Goal: Transaction & Acquisition: Download file/media

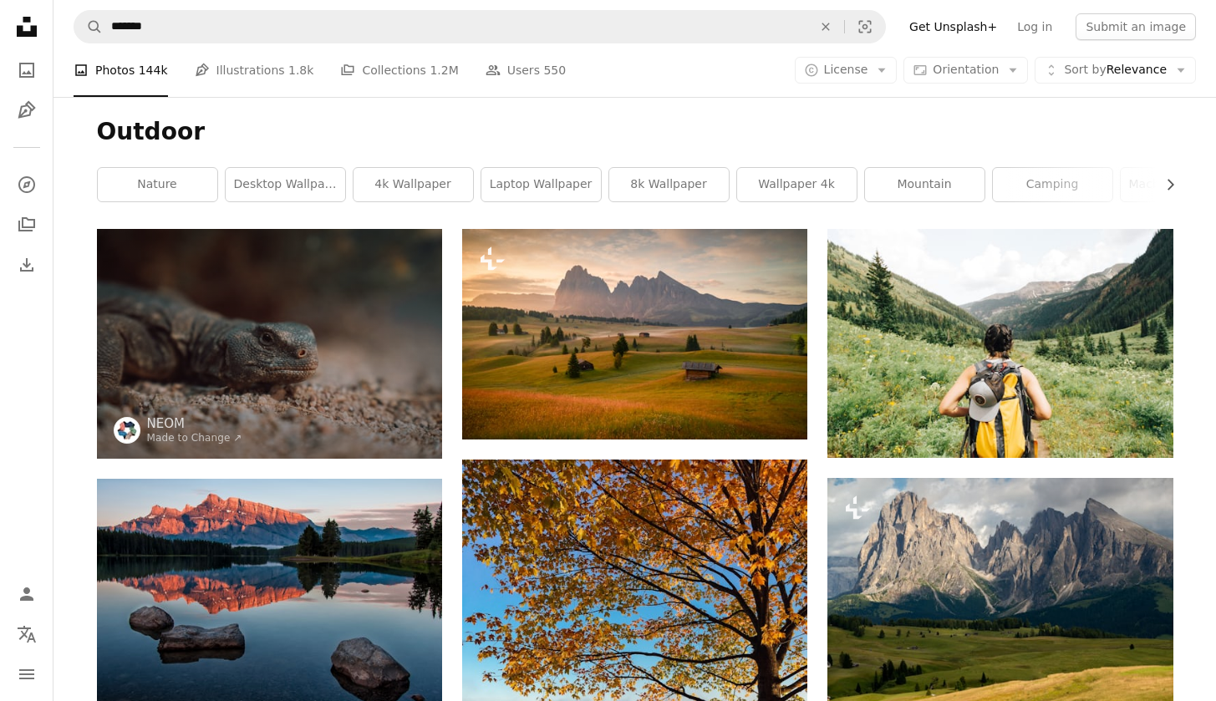
scroll to position [3493, 0]
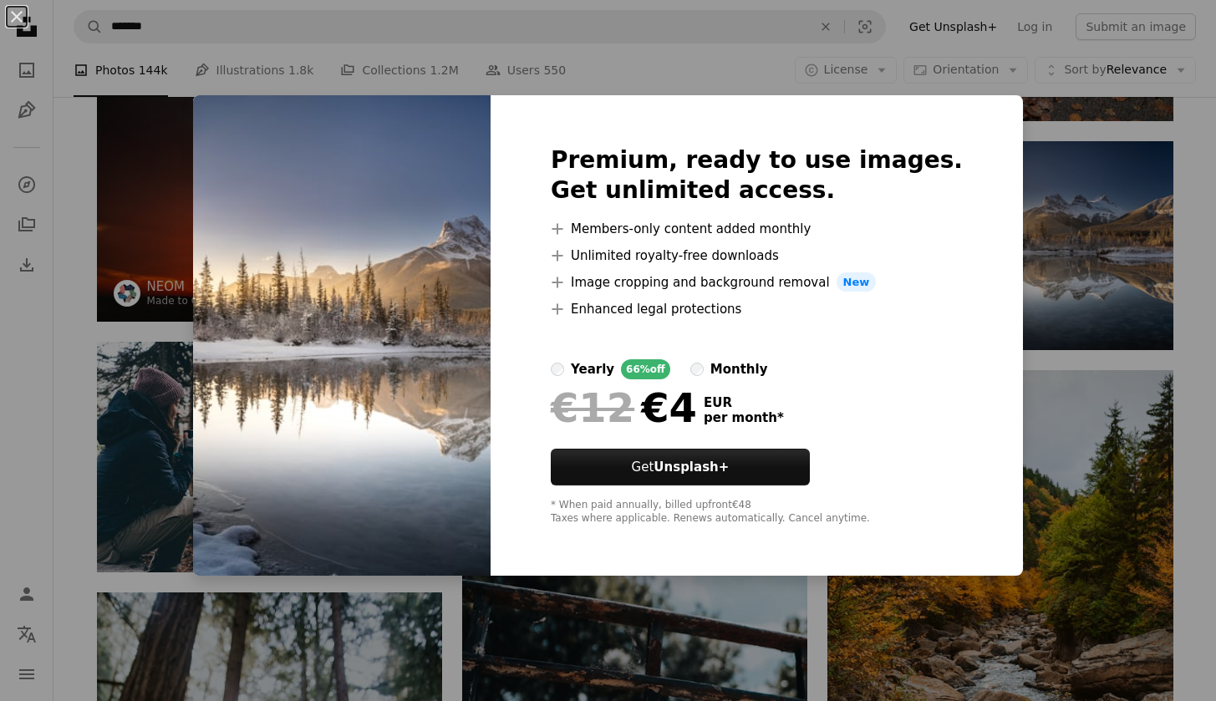
click at [1096, 264] on div "An X shape Premium, ready to use images. Get unlimited access. A plus sign Memb…" at bounding box center [608, 350] width 1216 height 701
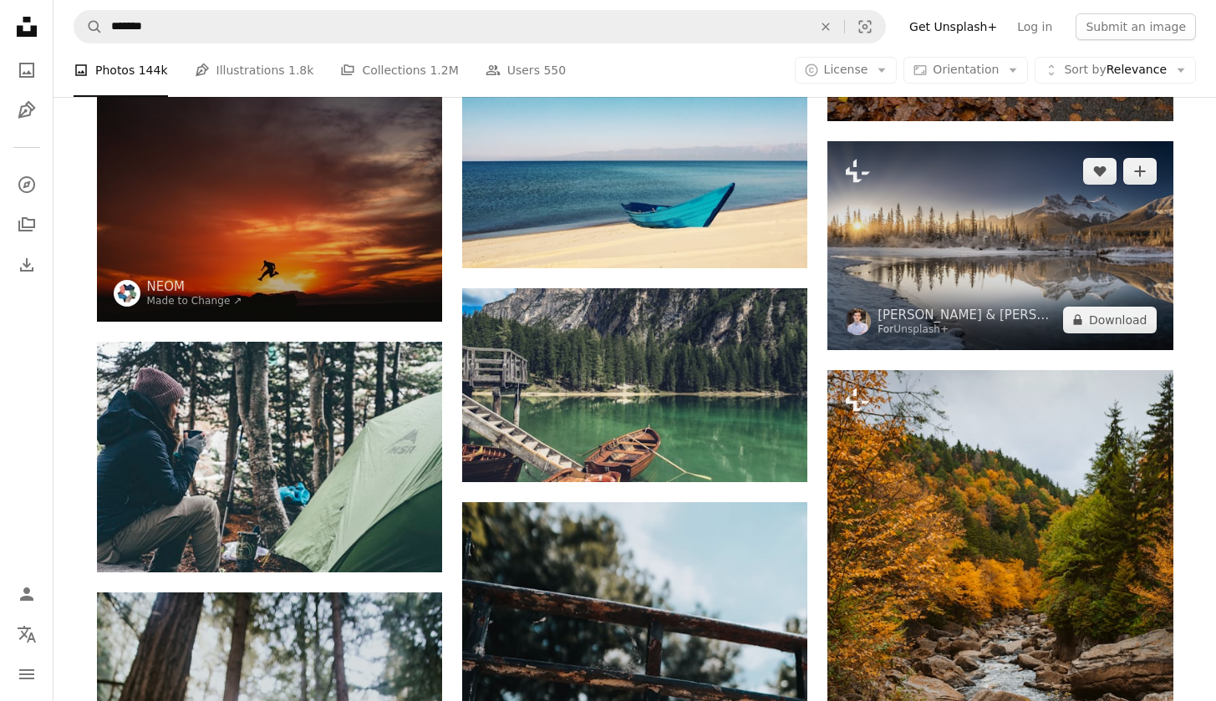
click at [1010, 248] on img at bounding box center [1000, 245] width 345 height 209
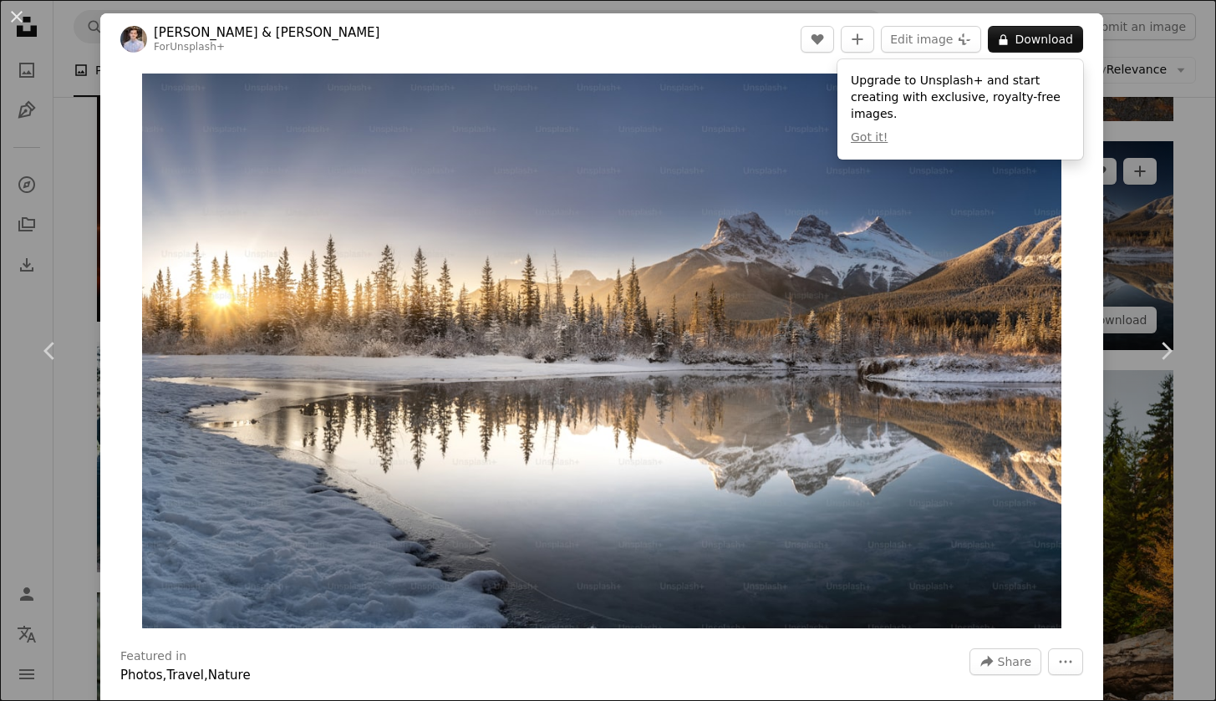
click at [1162, 242] on div "An X shape Chevron left Chevron right [PERSON_NAME] & [PERSON_NAME] For Unsplas…" at bounding box center [608, 350] width 1216 height 701
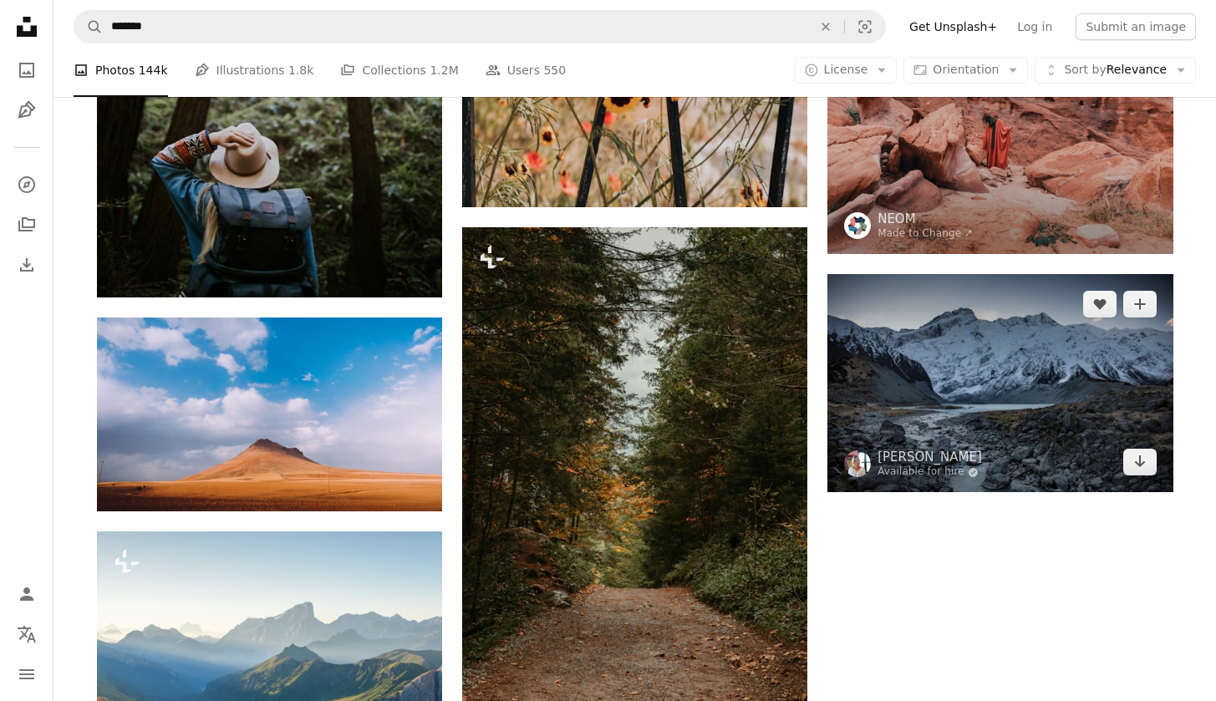
scroll to position [4392, 0]
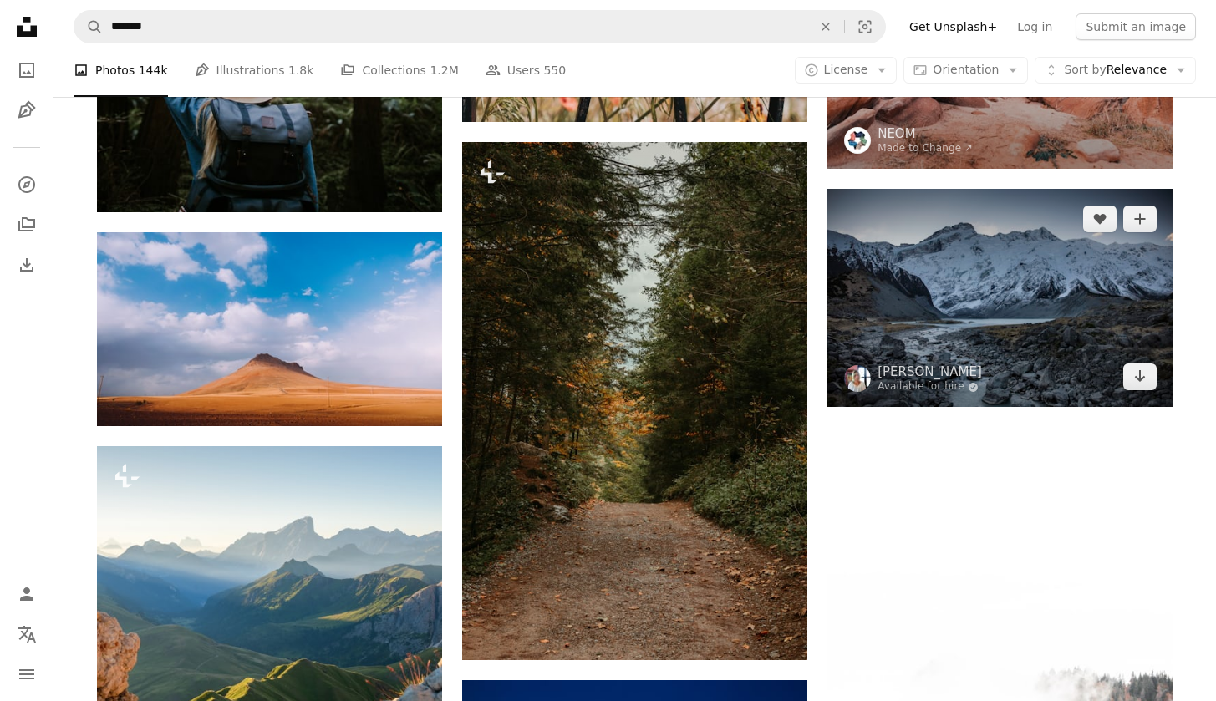
click at [970, 303] on img at bounding box center [1000, 298] width 345 height 218
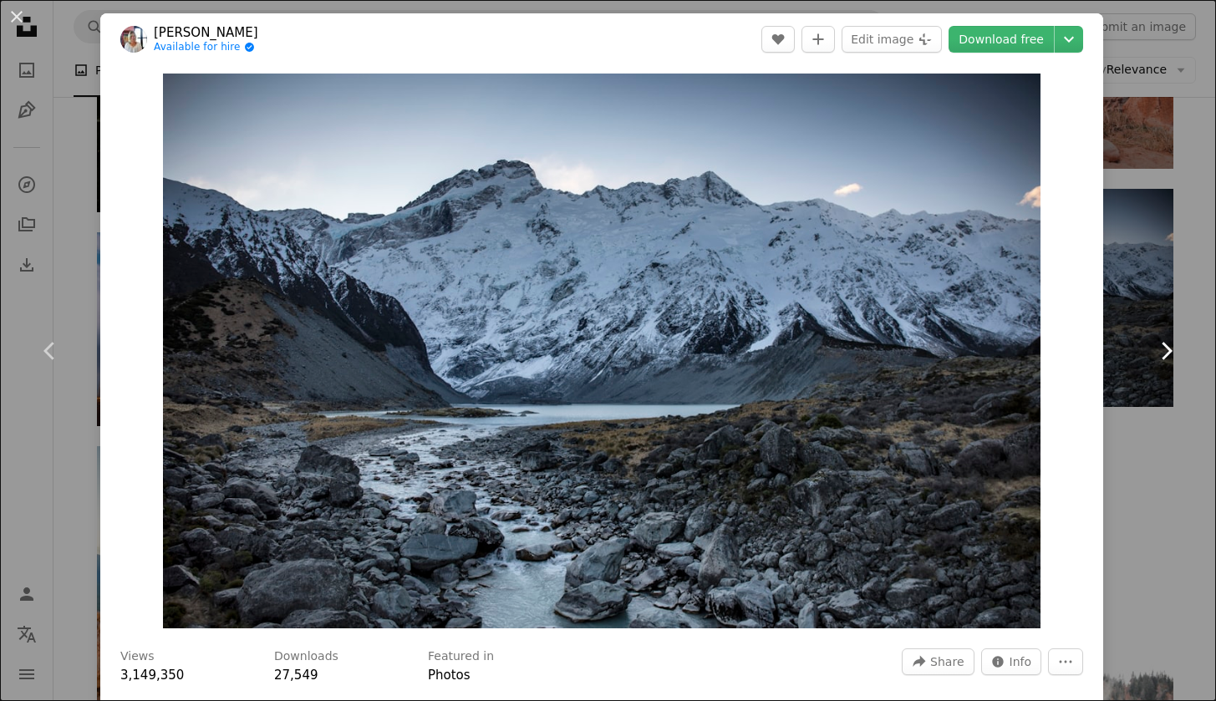
click at [1176, 413] on link "Chevron right" at bounding box center [1166, 351] width 100 height 160
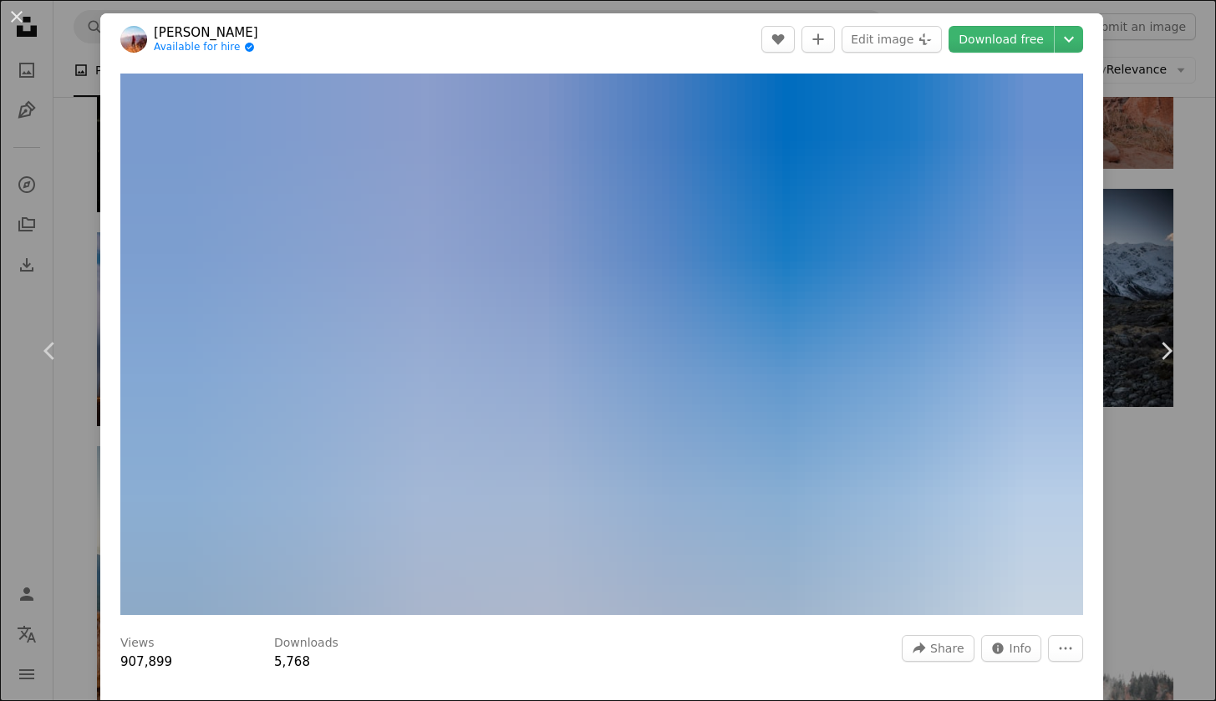
scroll to position [22, 0]
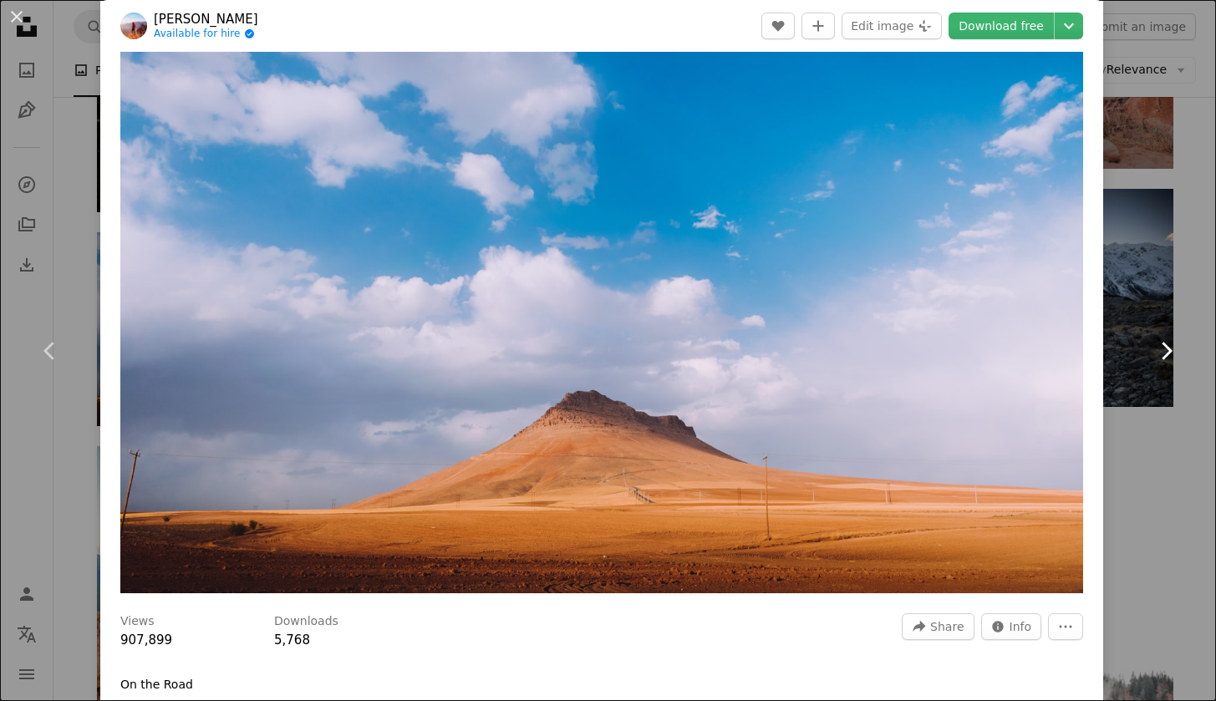
click at [1161, 333] on link "Chevron right" at bounding box center [1166, 351] width 100 height 160
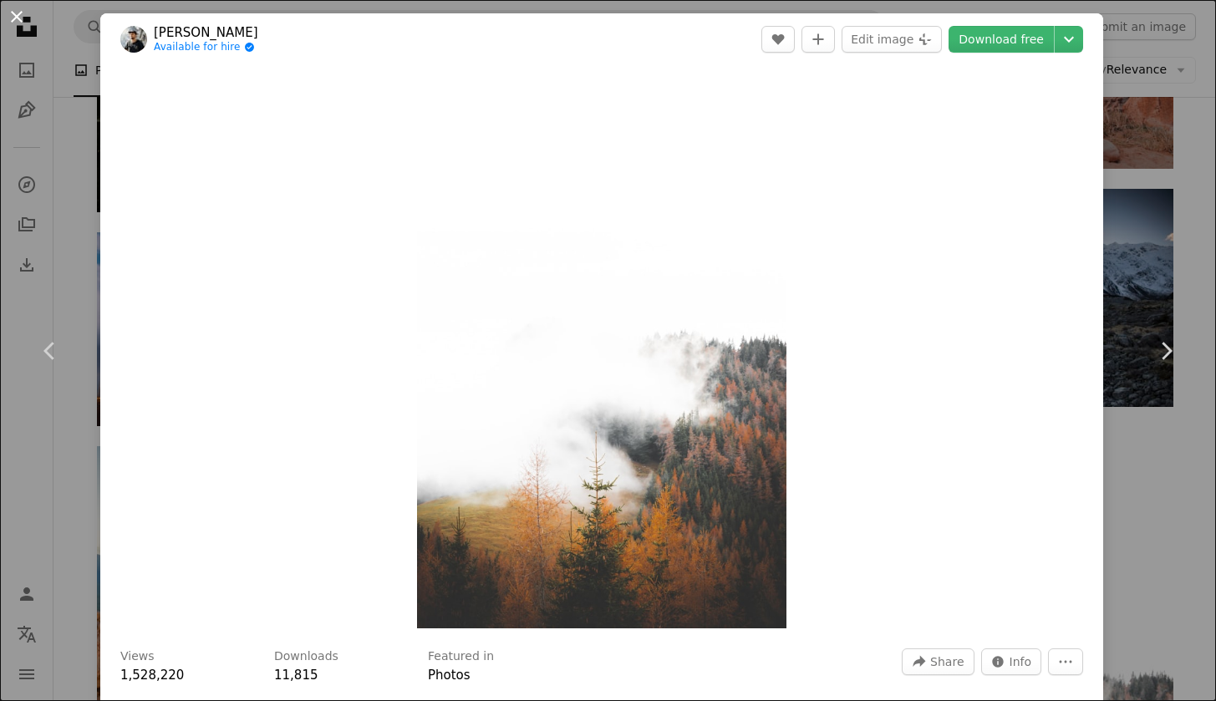
click at [10, 18] on button "An X shape" at bounding box center [17, 17] width 20 height 20
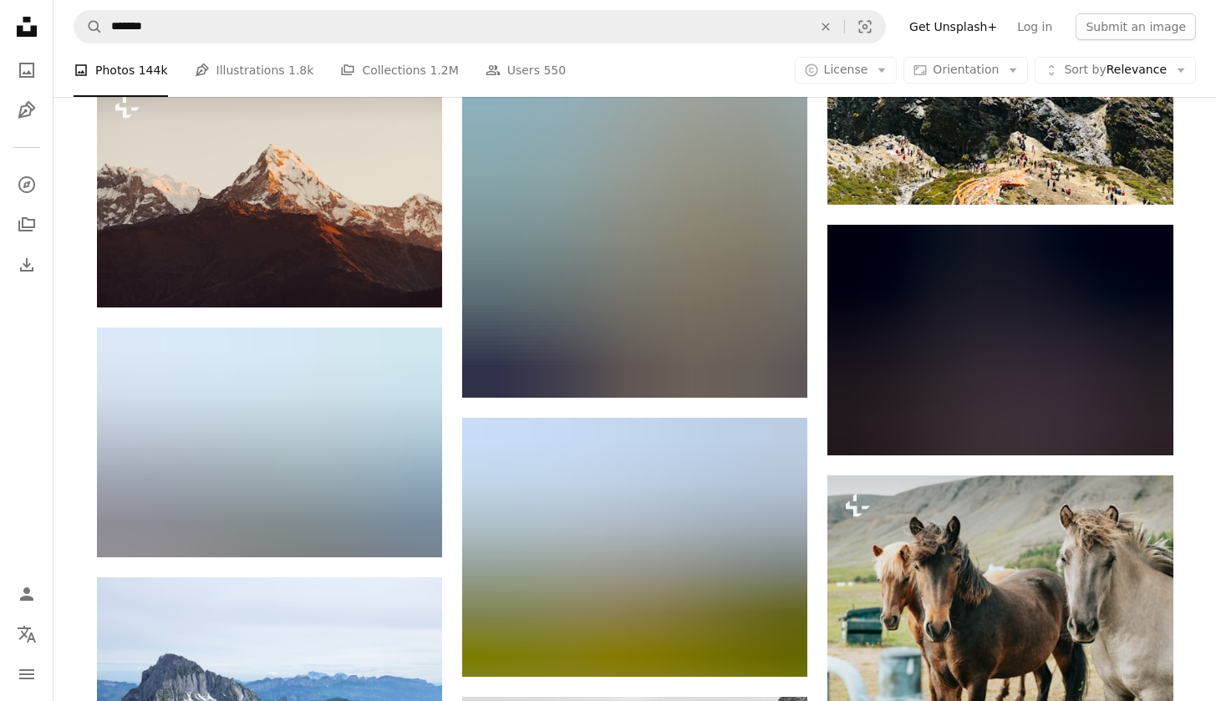
scroll to position [43062, 0]
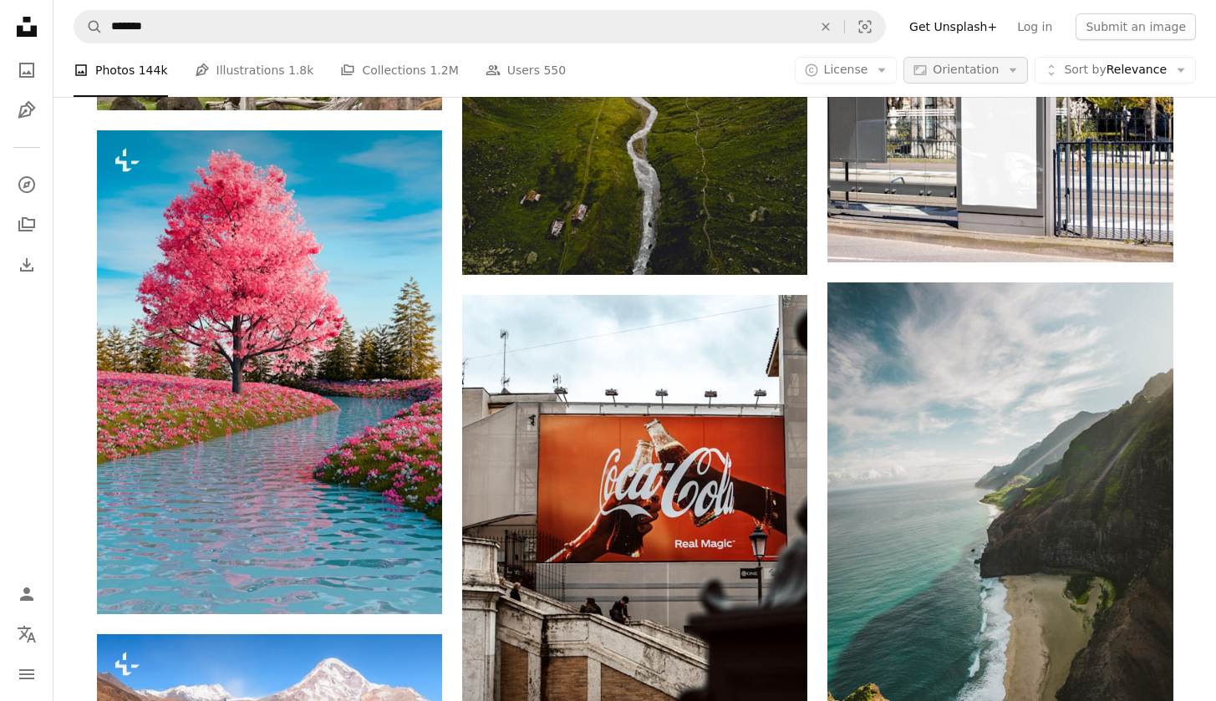
click at [1003, 64] on button "Aspect ratio Orientation Arrow down" at bounding box center [966, 70] width 125 height 27
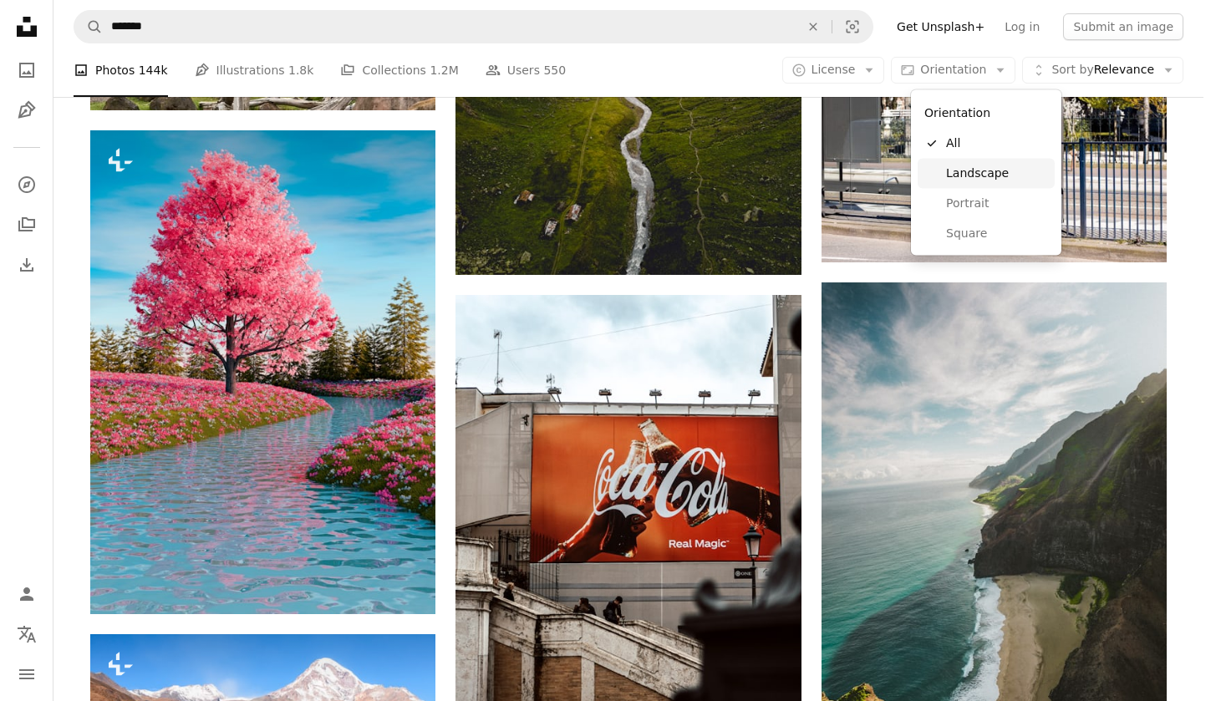
click at [1005, 168] on span "Landscape" at bounding box center [997, 173] width 102 height 17
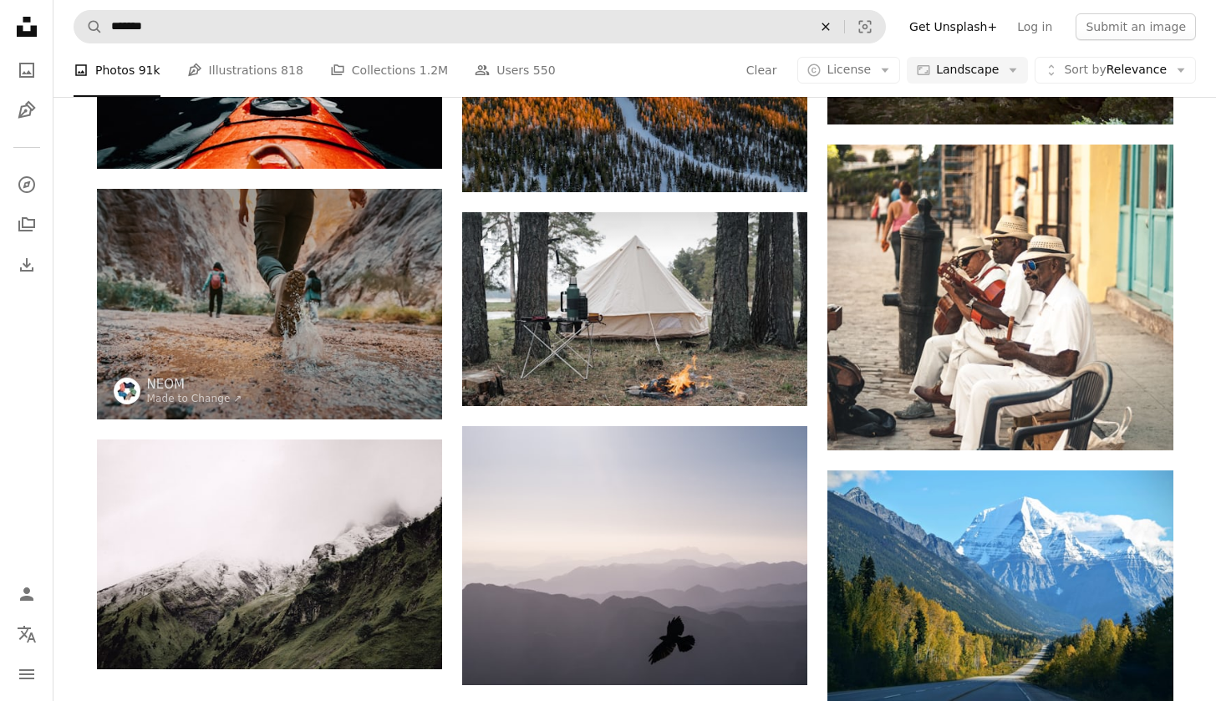
click at [840, 27] on icon "An X shape" at bounding box center [825, 26] width 37 height 13
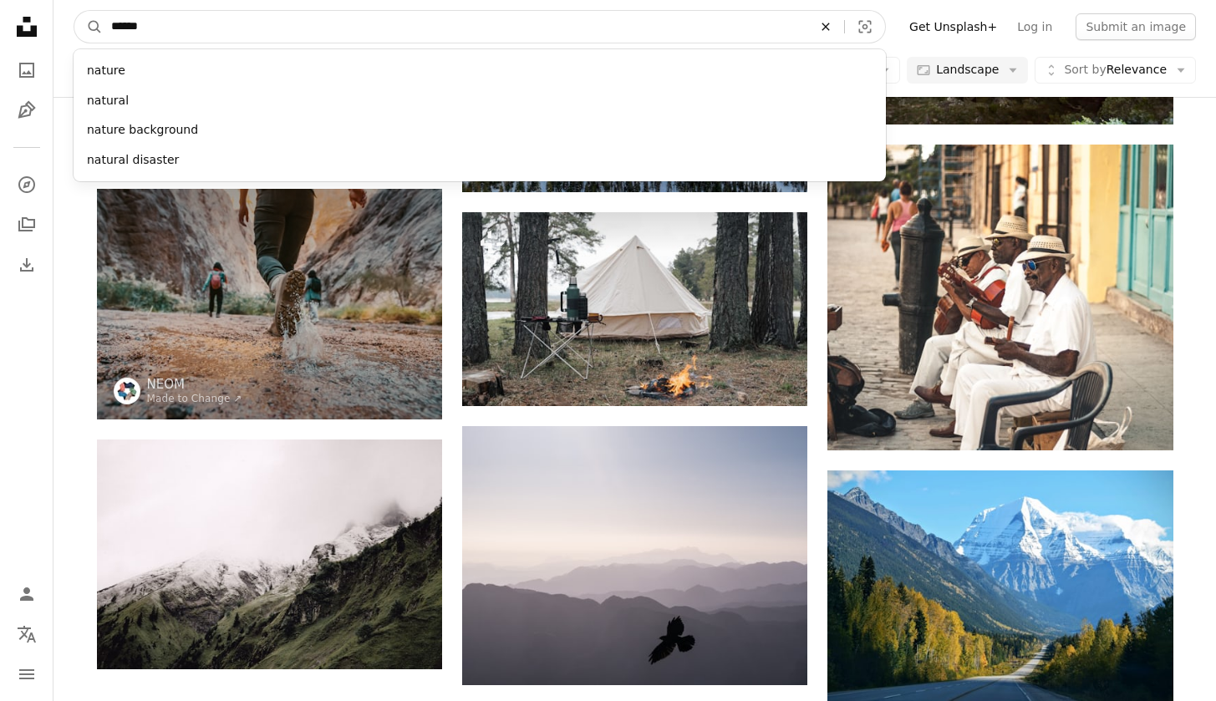
type input "******"
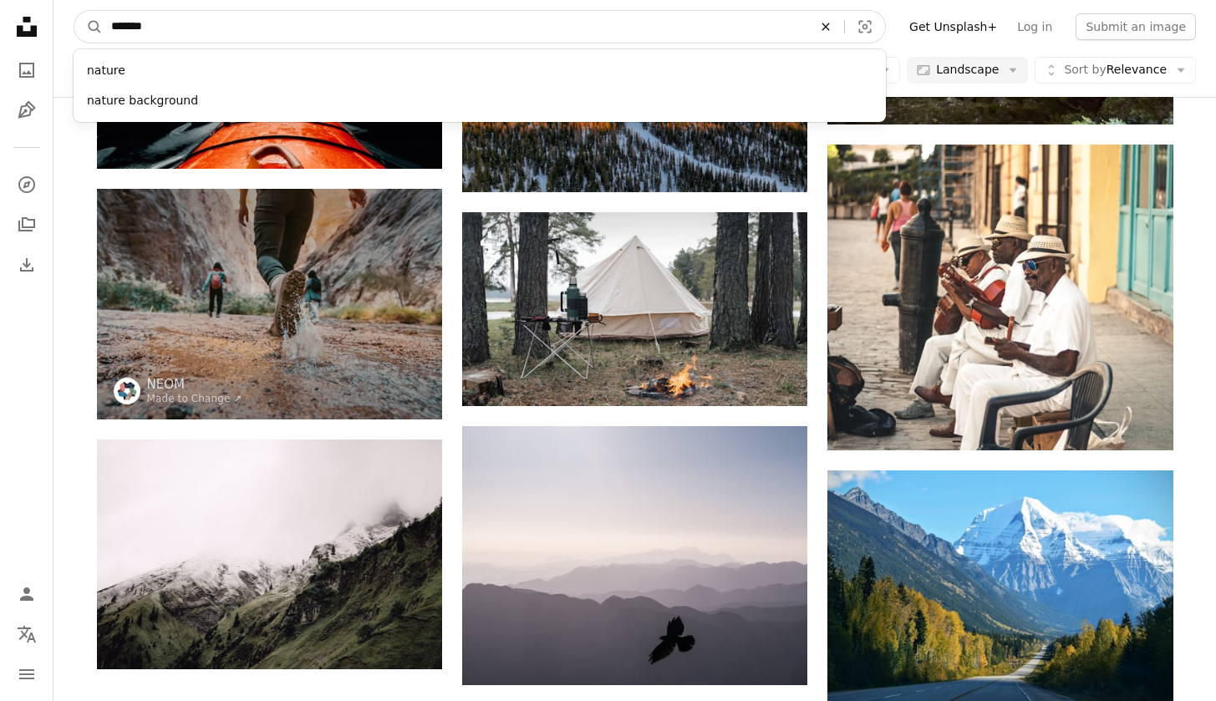
click at [89, 27] on button "A magnifying glass" at bounding box center [88, 27] width 28 height 32
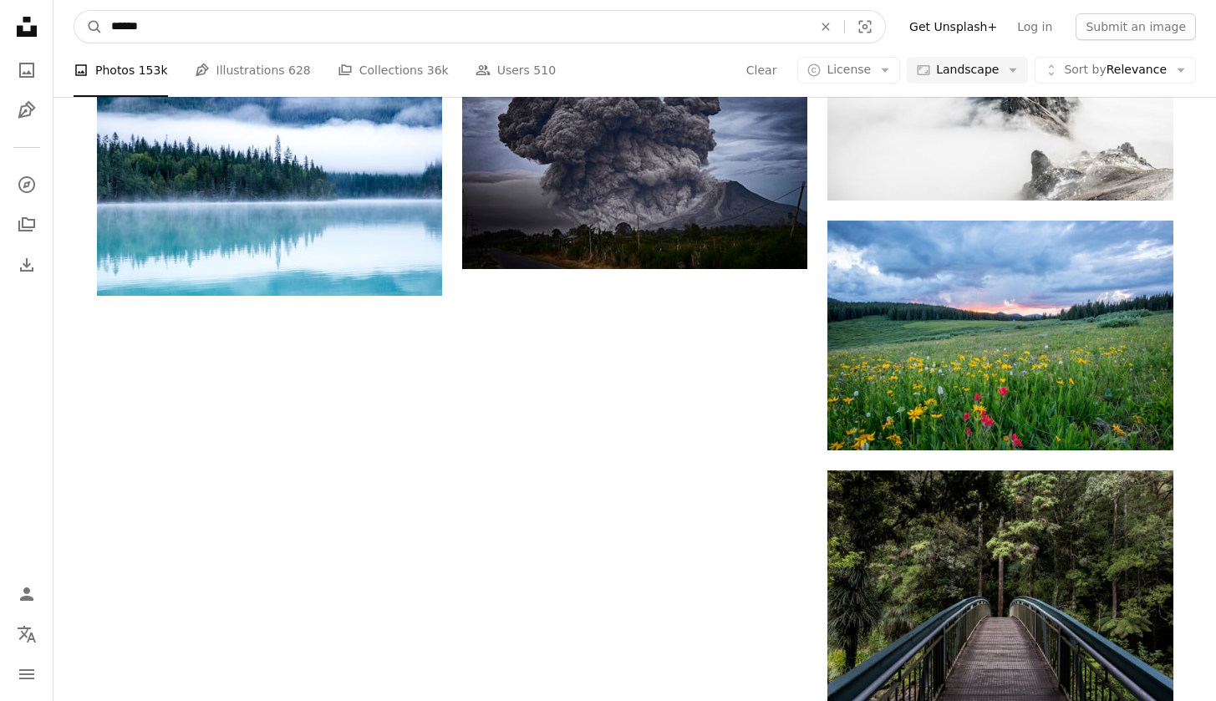
click at [257, 15] on input "******" at bounding box center [455, 27] width 705 height 32
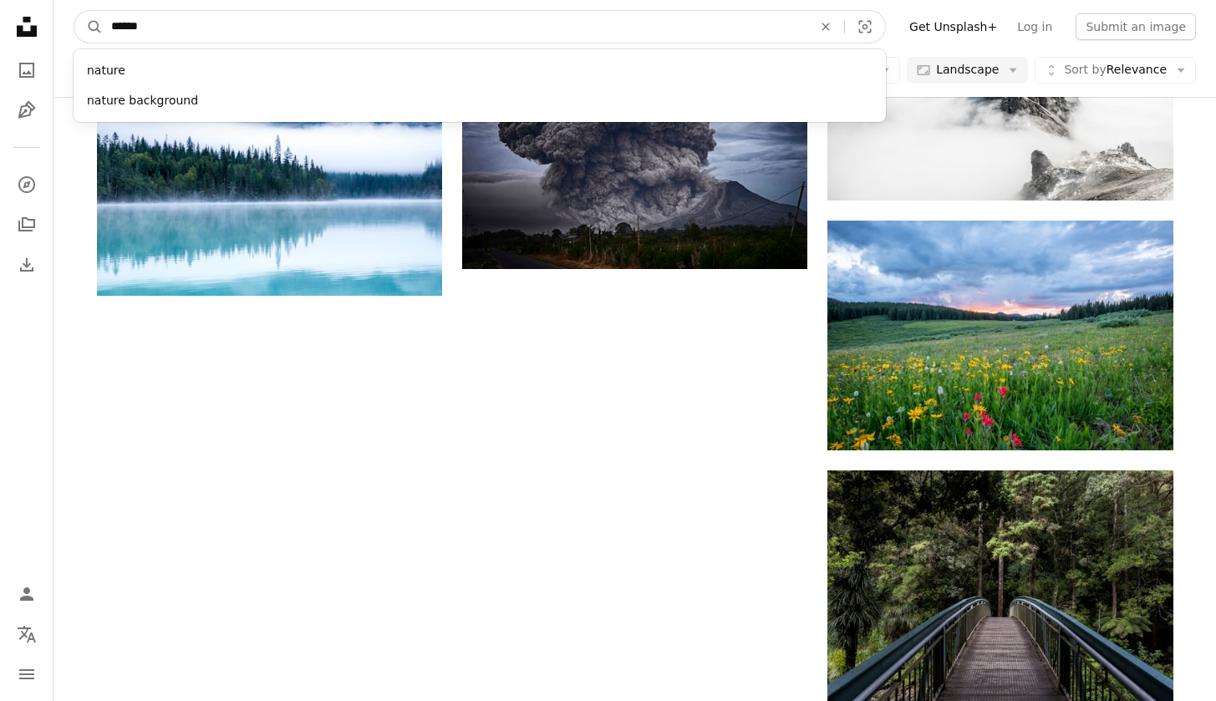
click at [257, 15] on input "******" at bounding box center [455, 27] width 705 height 32
drag, startPoint x: 257, startPoint y: 15, endPoint x: 147, endPoint y: 24, distance: 109.9
click at [147, 24] on input "******" at bounding box center [455, 27] width 705 height 32
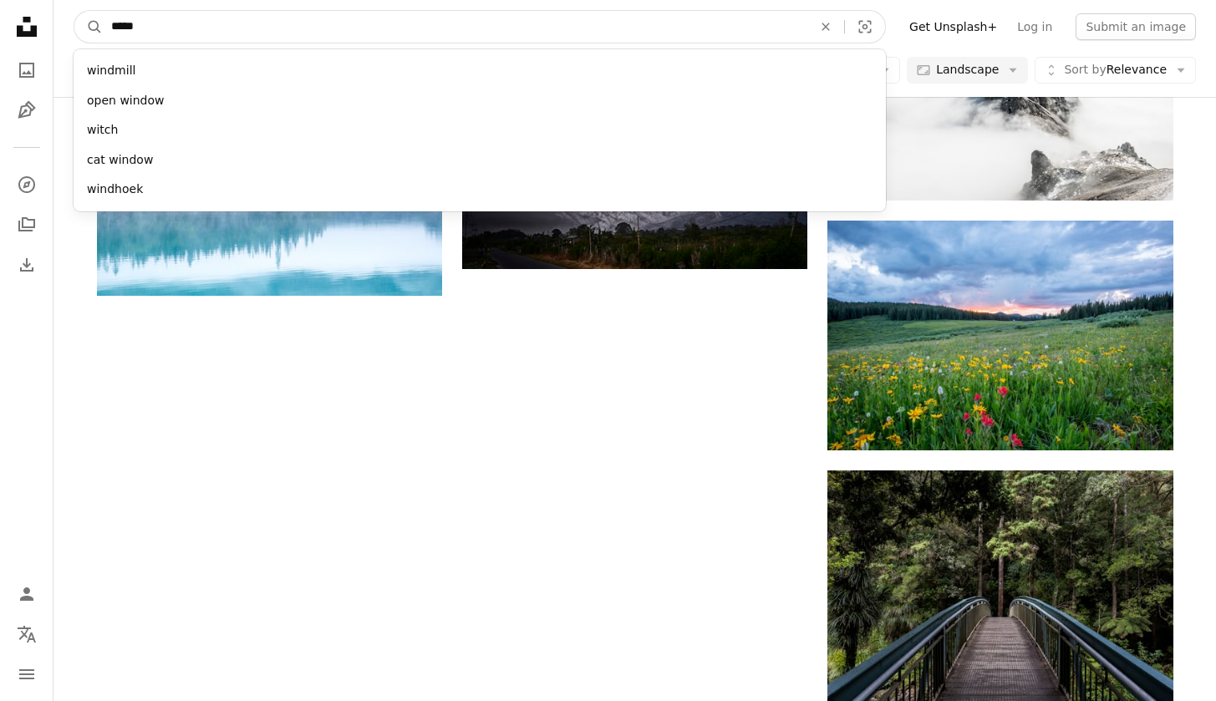
type input "******"
click at [89, 27] on button "A magnifying glass" at bounding box center [88, 27] width 28 height 32
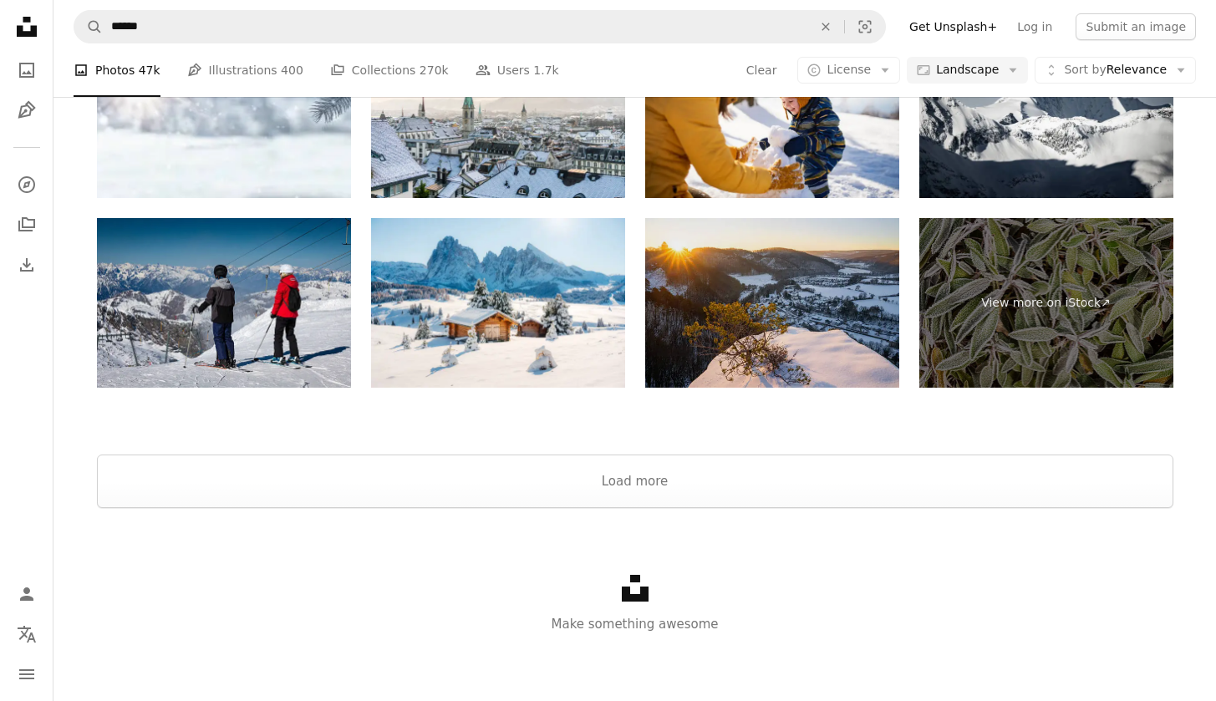
scroll to position [2691, 0]
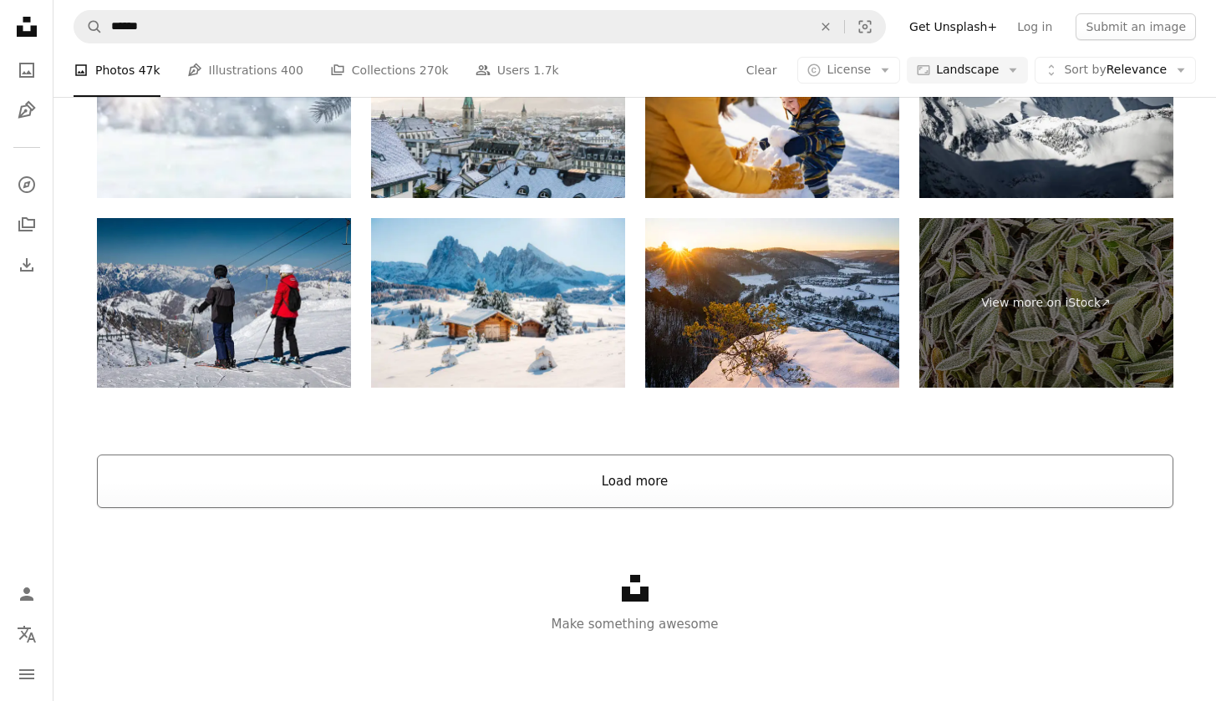
click at [844, 473] on button "Load more" at bounding box center [635, 481] width 1077 height 53
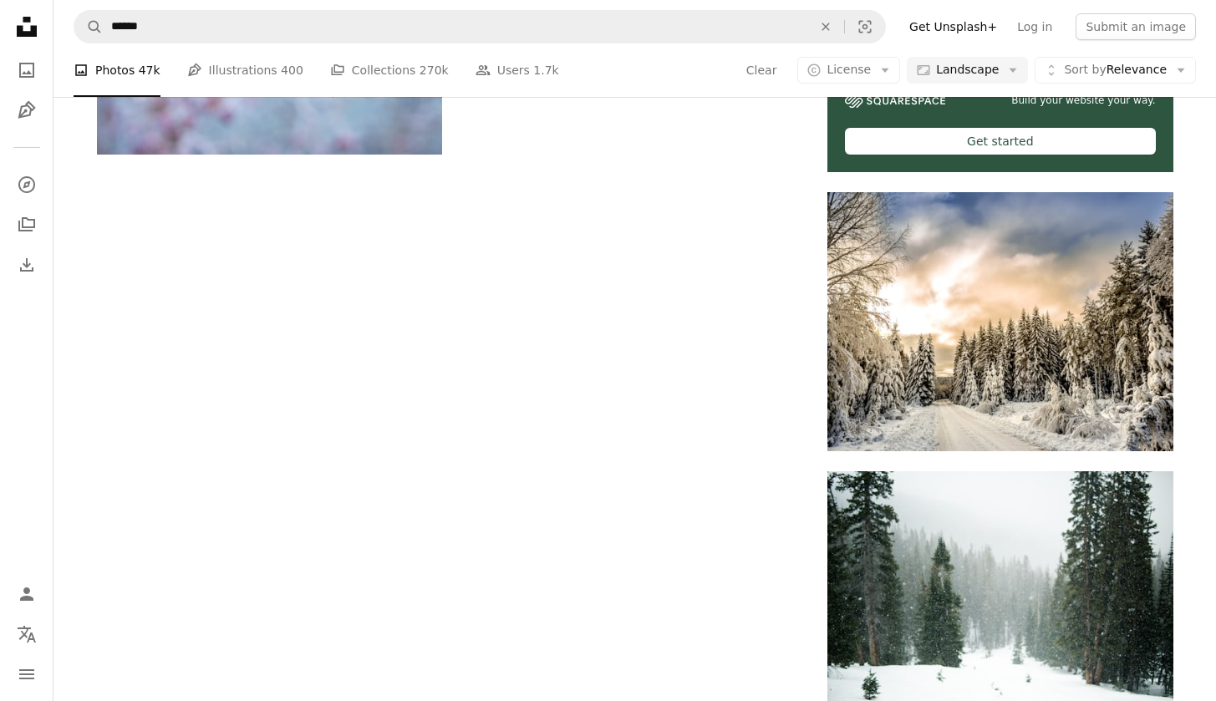
scroll to position [3104, 0]
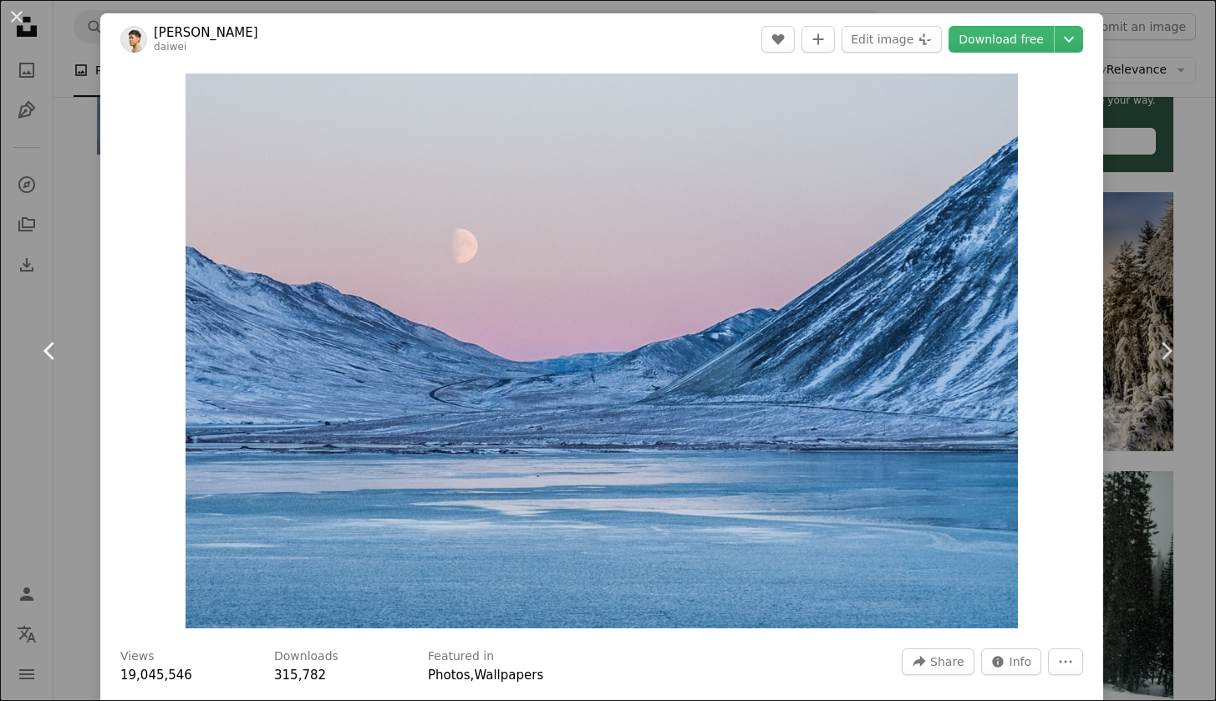
click at [62, 362] on icon "Chevron left" at bounding box center [50, 351] width 27 height 27
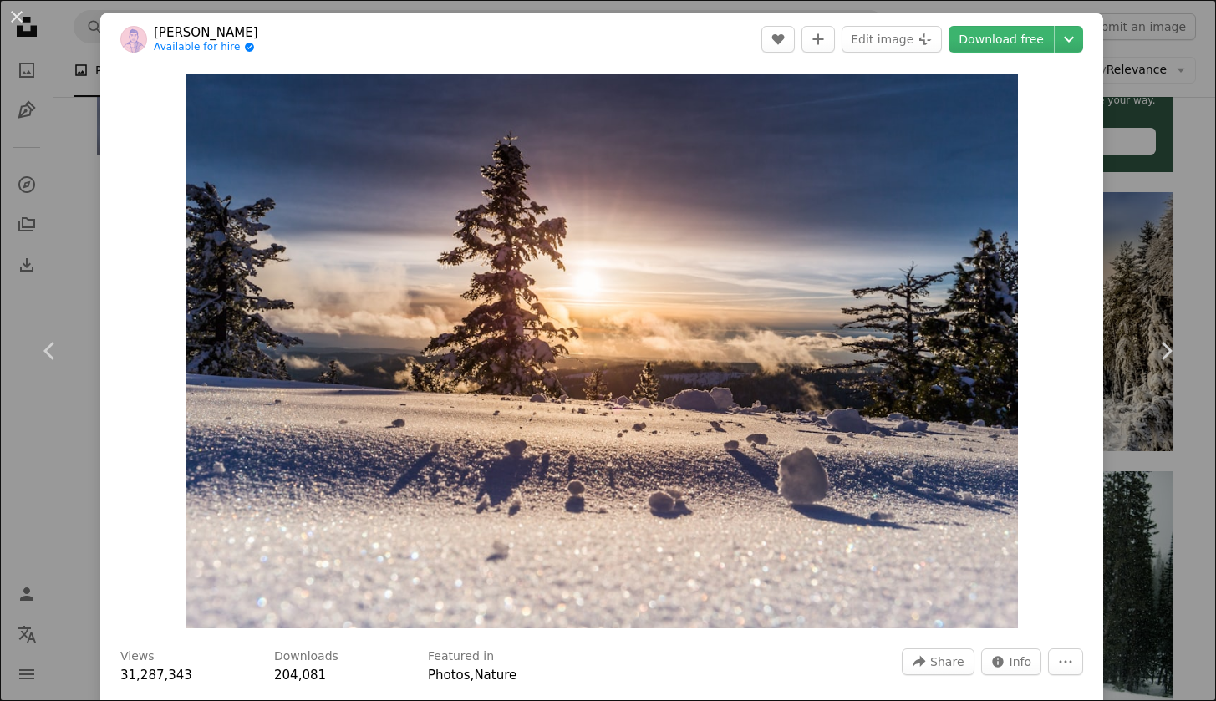
click at [25, 16] on button "An X shape" at bounding box center [17, 17] width 20 height 20
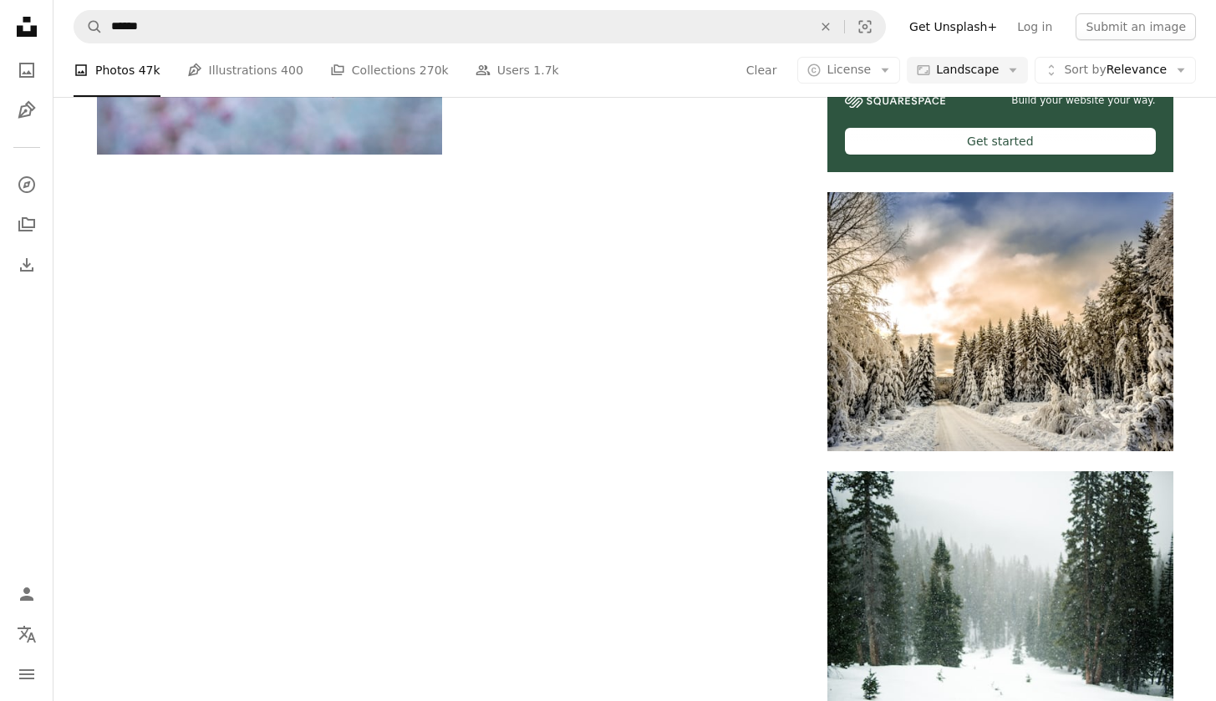
scroll to position [3491, 0]
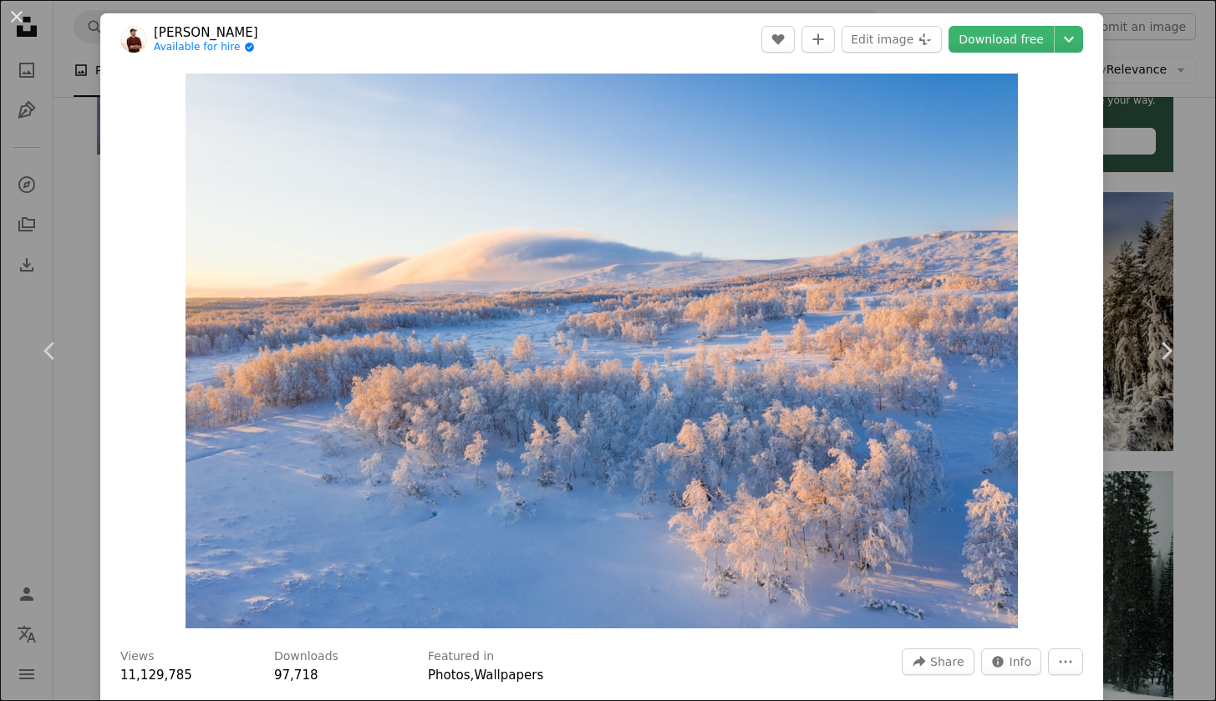
click at [1169, 48] on div "An X shape Chevron left Chevron right [PERSON_NAME] Available for hire A checkm…" at bounding box center [608, 350] width 1216 height 701
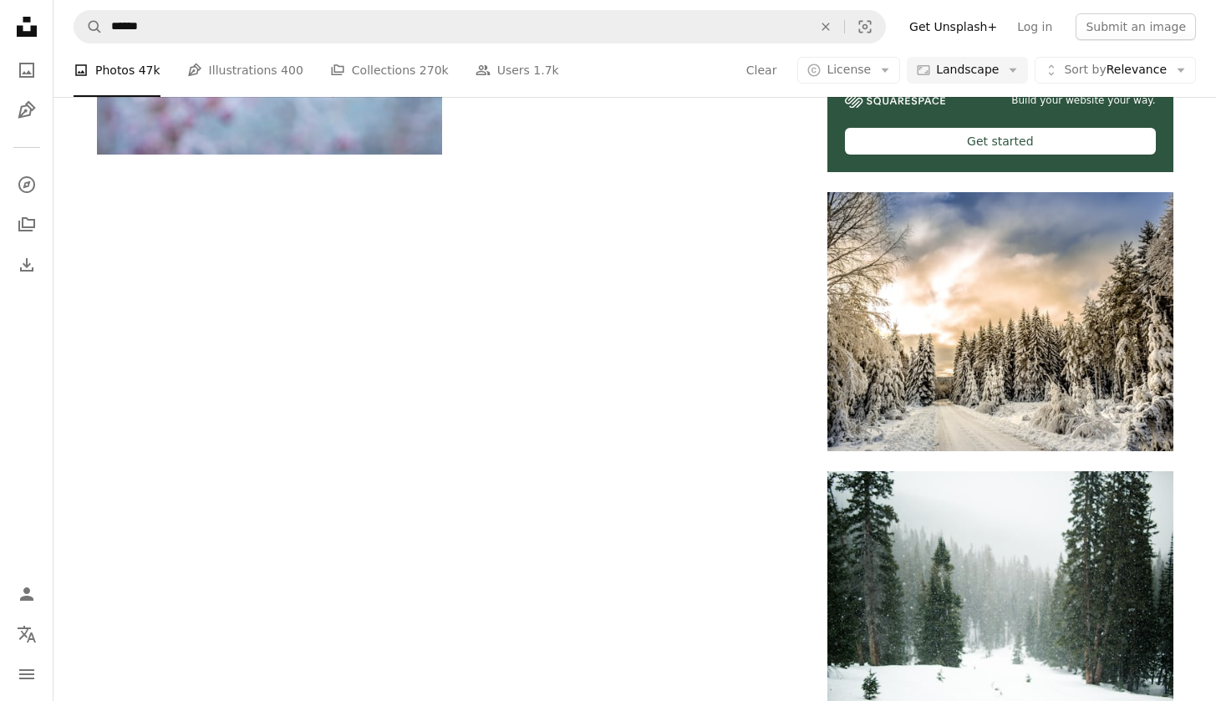
scroll to position [3617, 0]
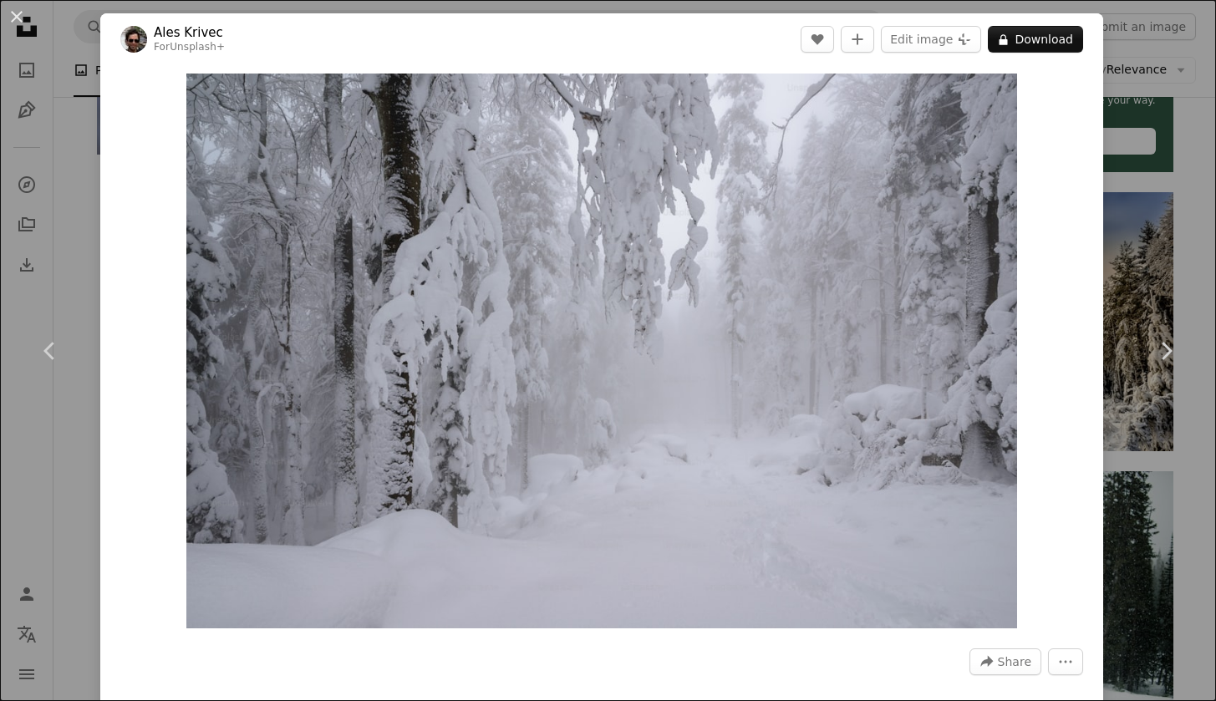
click at [1203, 120] on div "An X shape Chevron left Chevron right Ales Krivec For Unsplash+ A heart A plus …" at bounding box center [608, 350] width 1216 height 701
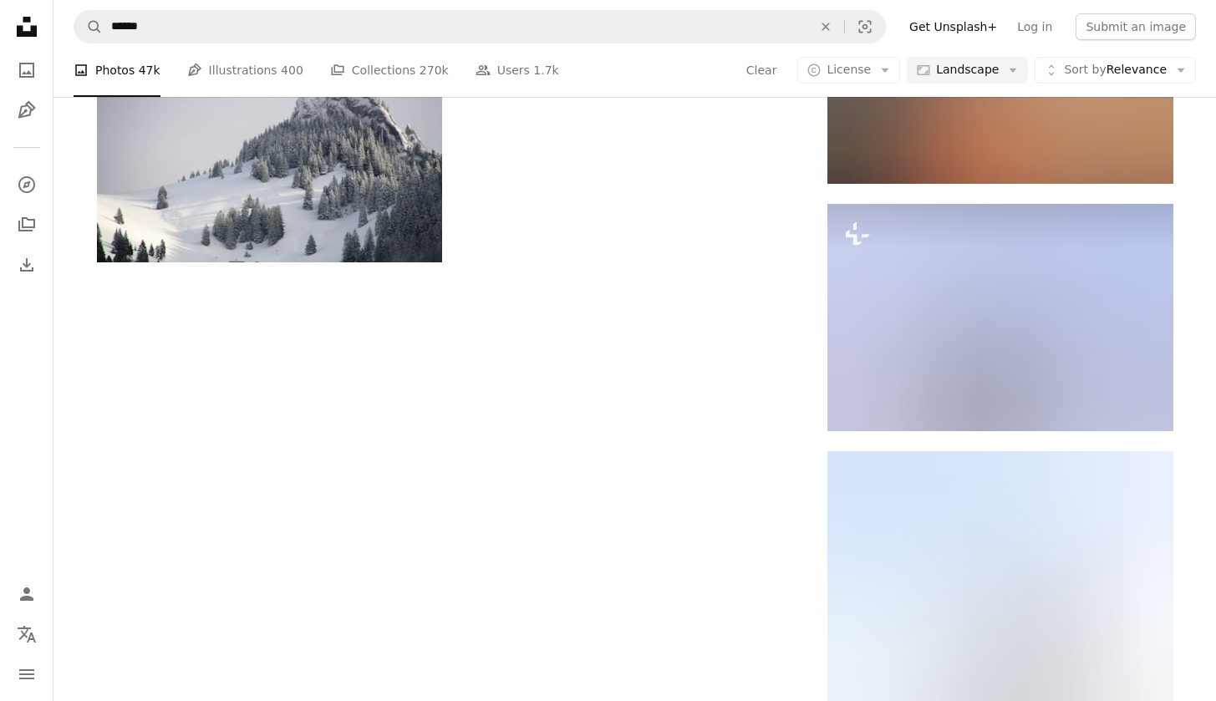
scroll to position [13902, 0]
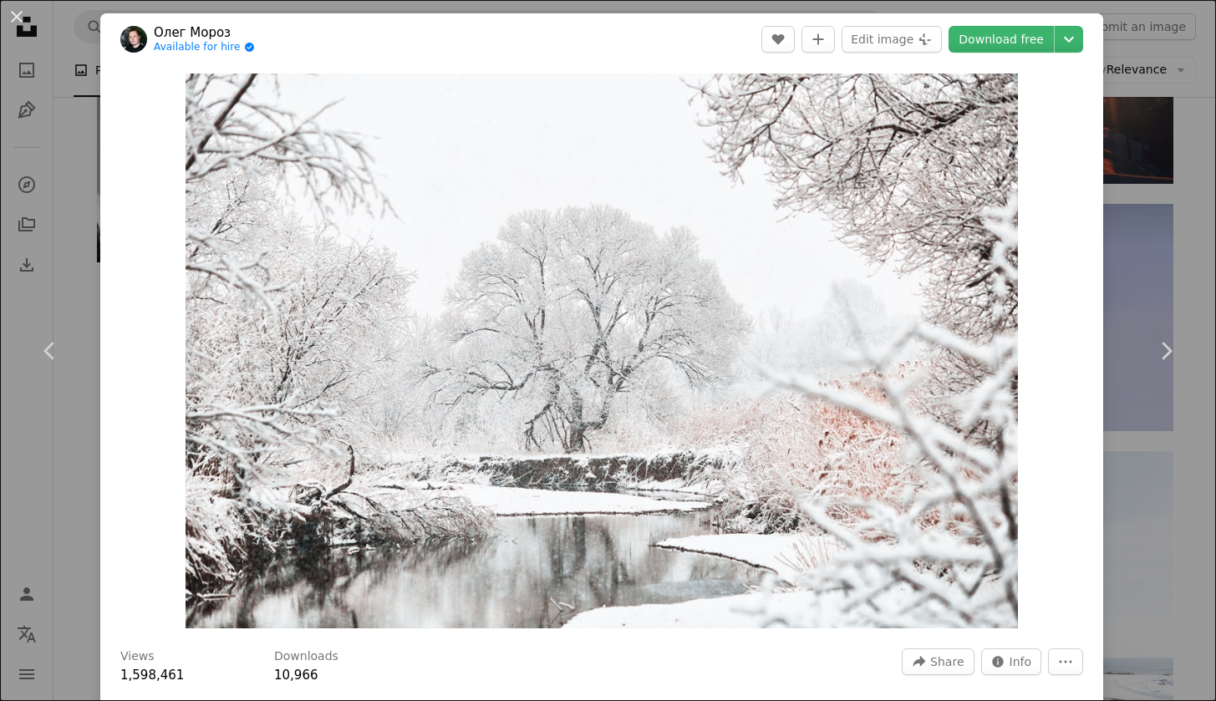
click at [1192, 109] on div "An X shape Chevron left Chevron right [PERSON_NAME] Available for hire A checkm…" at bounding box center [608, 350] width 1216 height 701
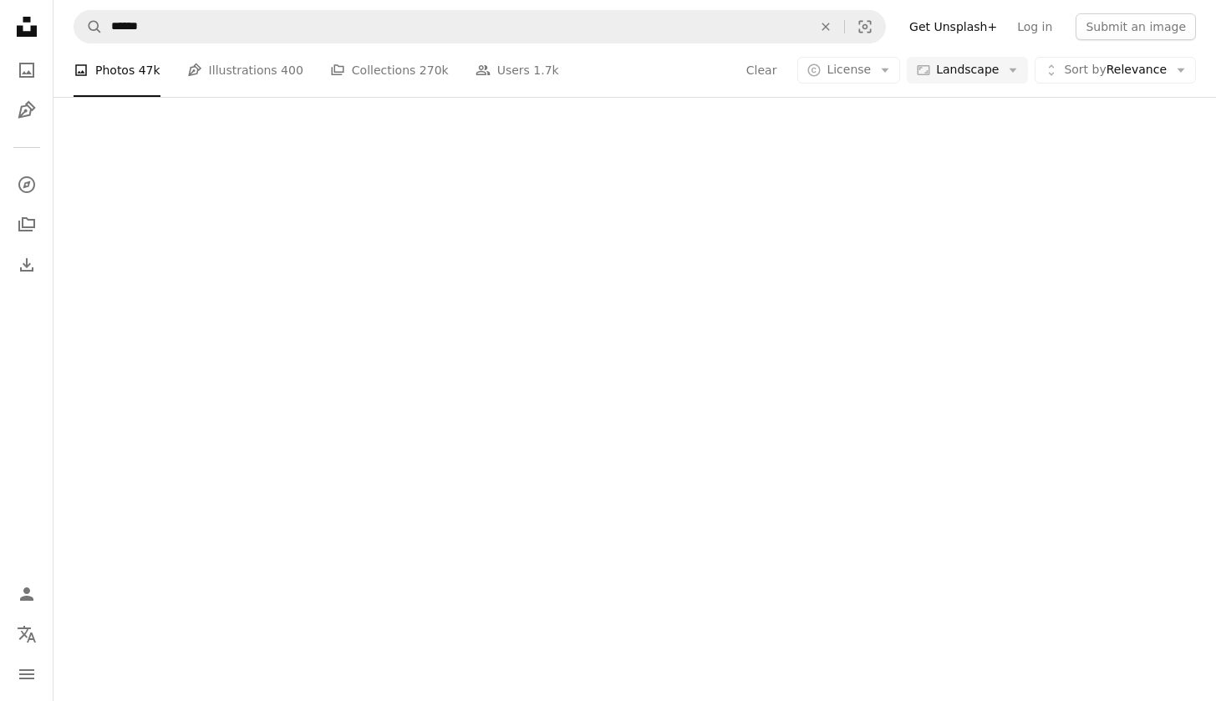
scroll to position [14438, 0]
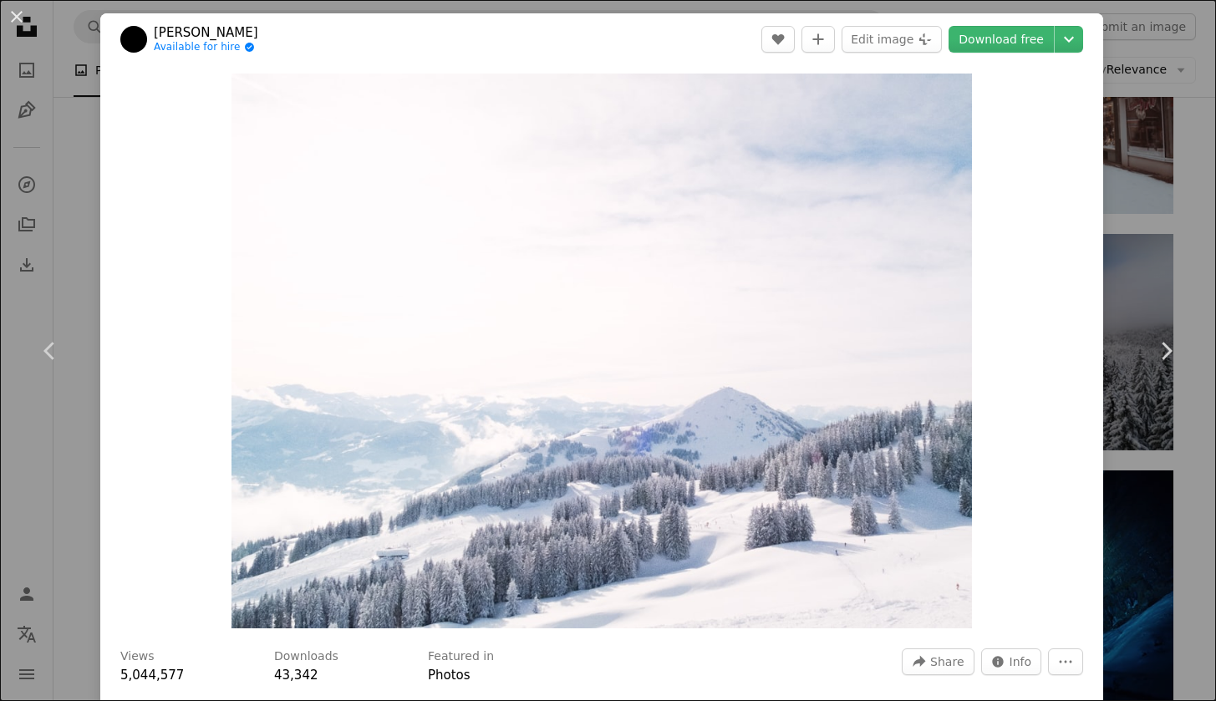
click at [1152, 153] on div "An X shape Chevron left Chevron right [PERSON_NAME] Available for hire A checkm…" at bounding box center [608, 350] width 1216 height 701
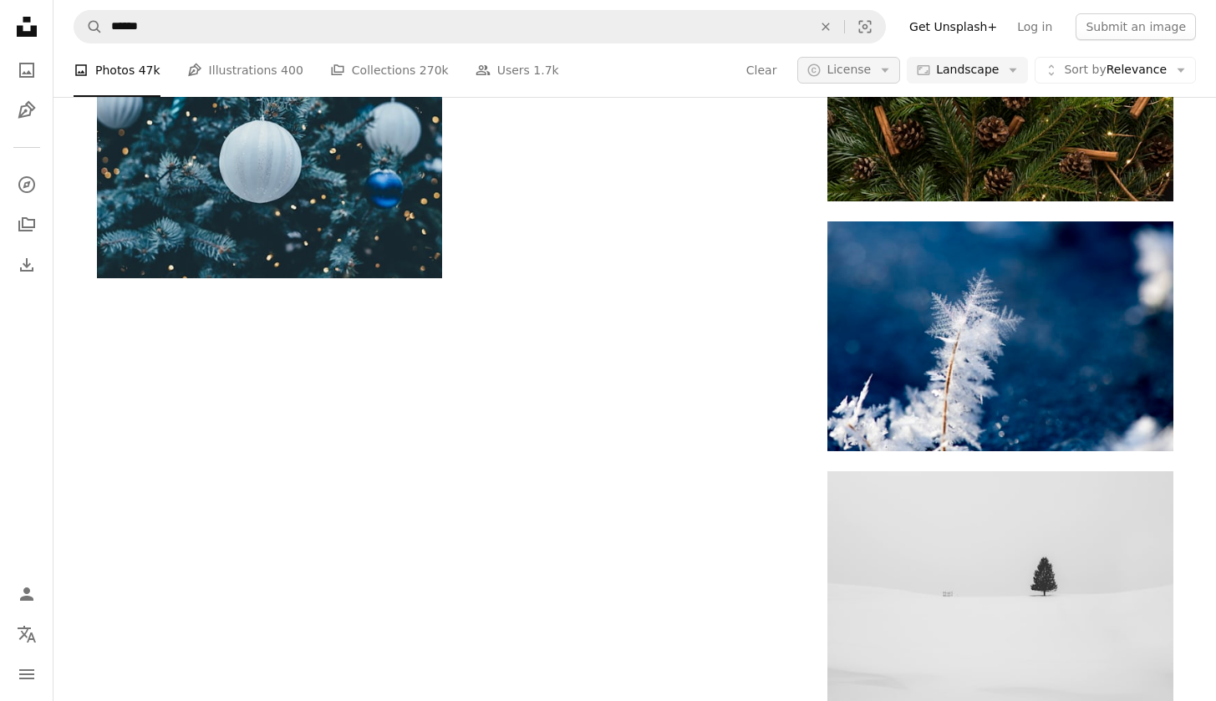
click at [871, 67] on span "License" at bounding box center [849, 69] width 44 height 13
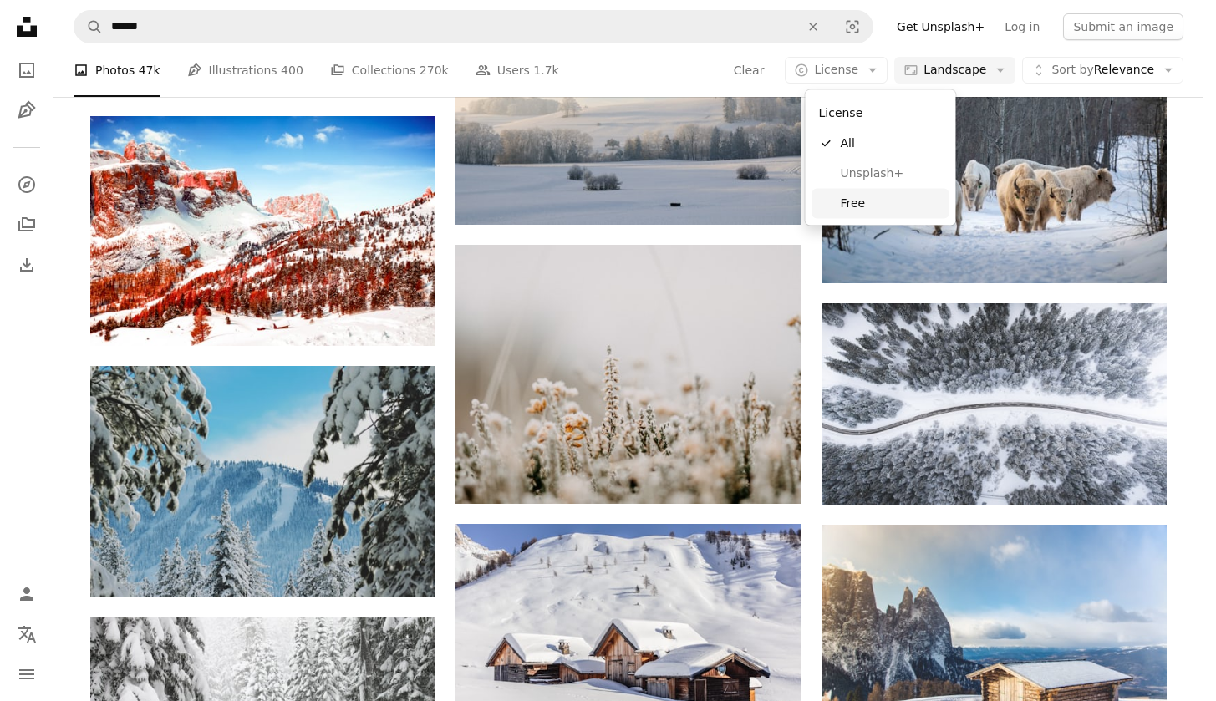
click at [876, 199] on span "Free" at bounding box center [892, 203] width 102 height 17
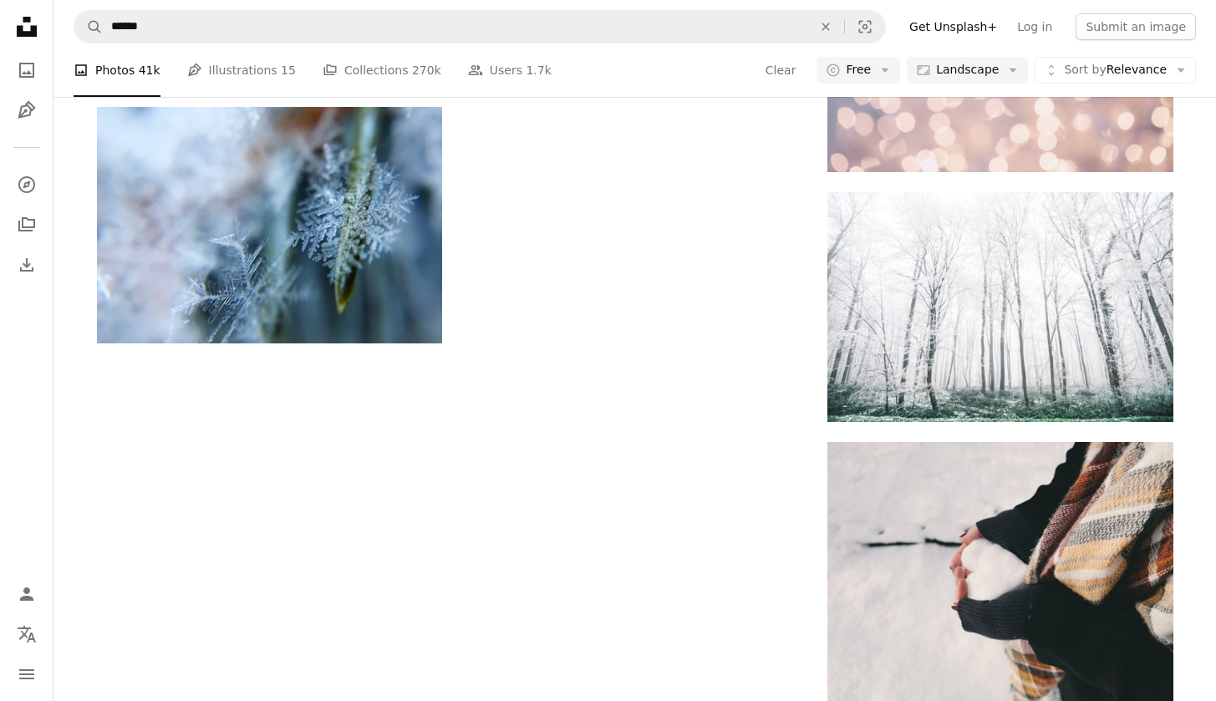
scroll to position [6074, 0]
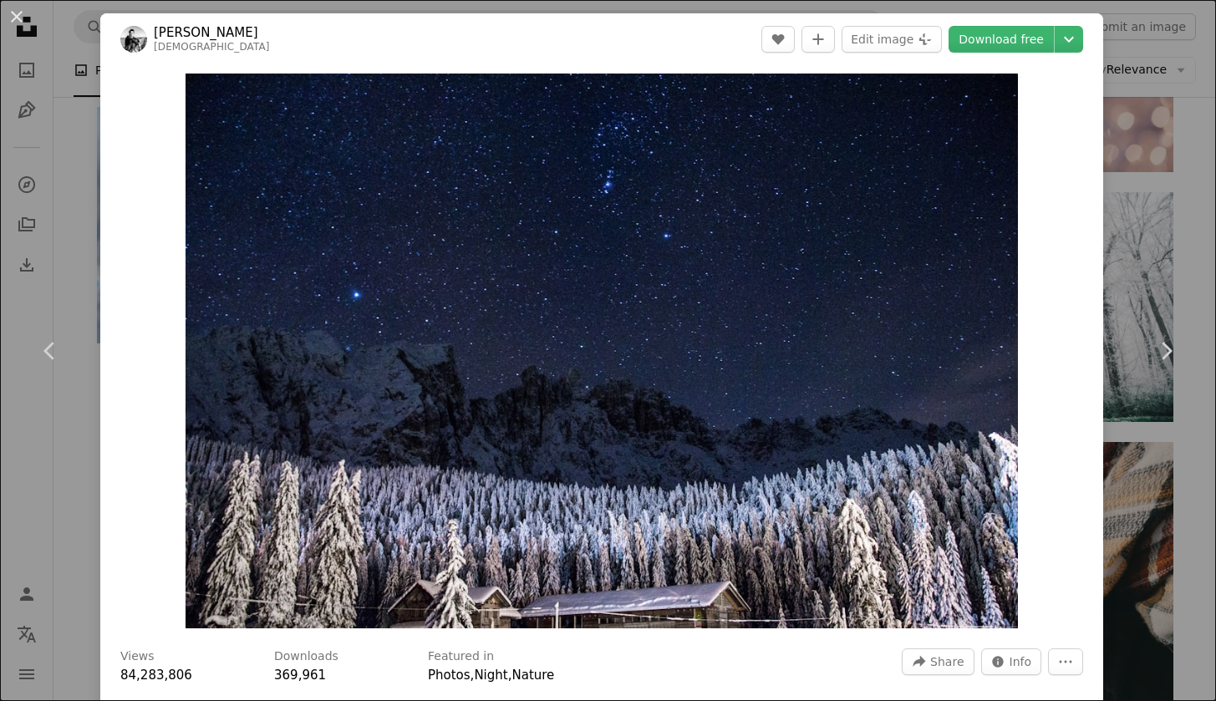
click at [1109, 178] on div "An X shape Chevron left Chevron right [PERSON_NAME] aleviaro A heart A plus sig…" at bounding box center [608, 350] width 1216 height 701
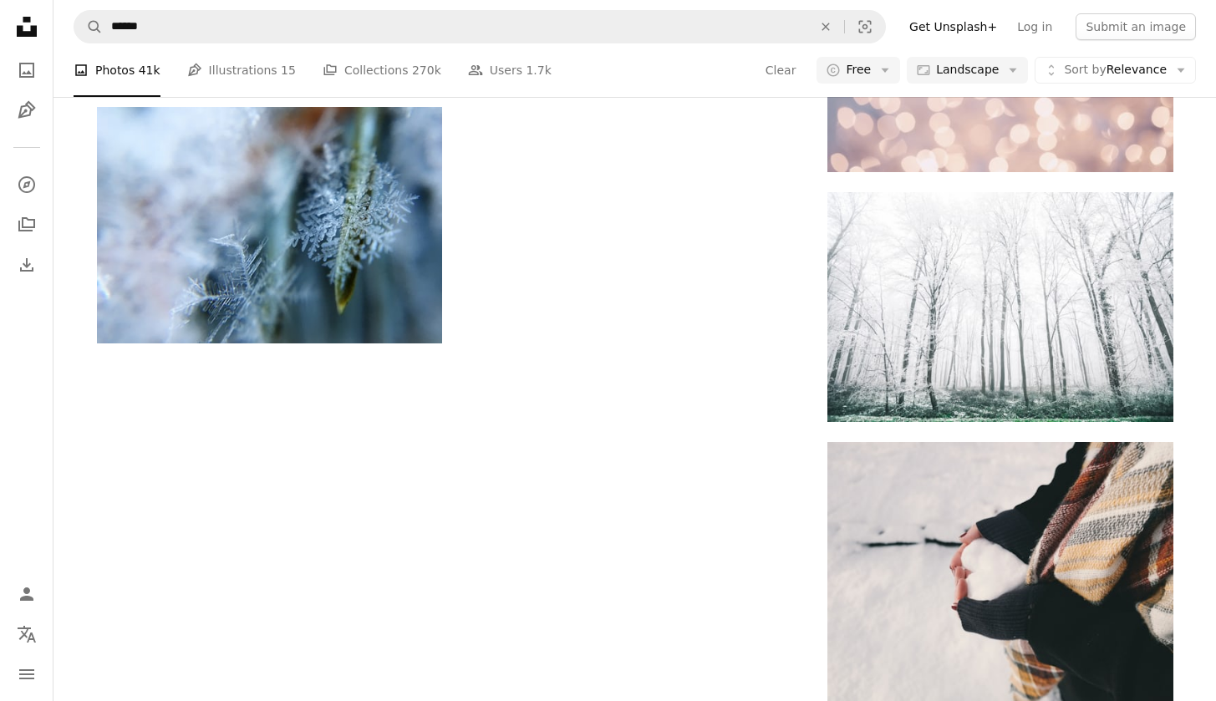
scroll to position [6673, 0]
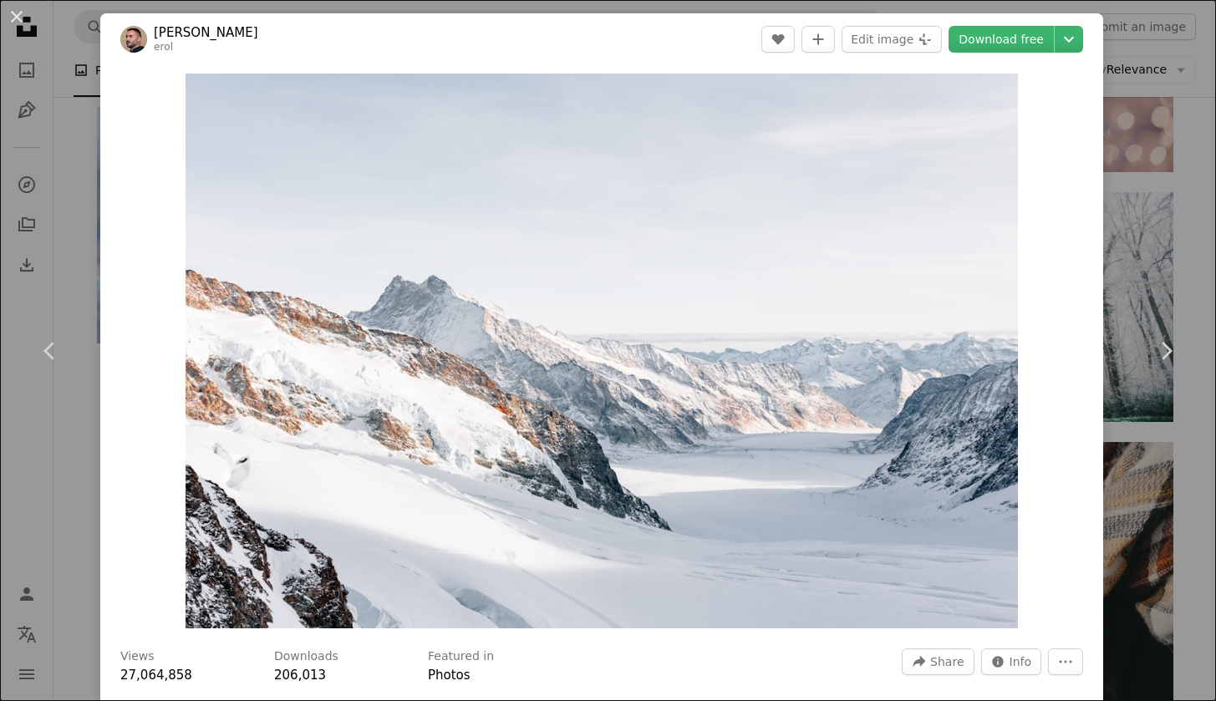
drag, startPoint x: 1208, startPoint y: 211, endPoint x: 1225, endPoint y: 216, distance: 18.0
click at [1178, 186] on div "An X shape Chevron left Chevron right [PERSON_NAME] [PERSON_NAME] A heart A plu…" at bounding box center [608, 350] width 1216 height 701
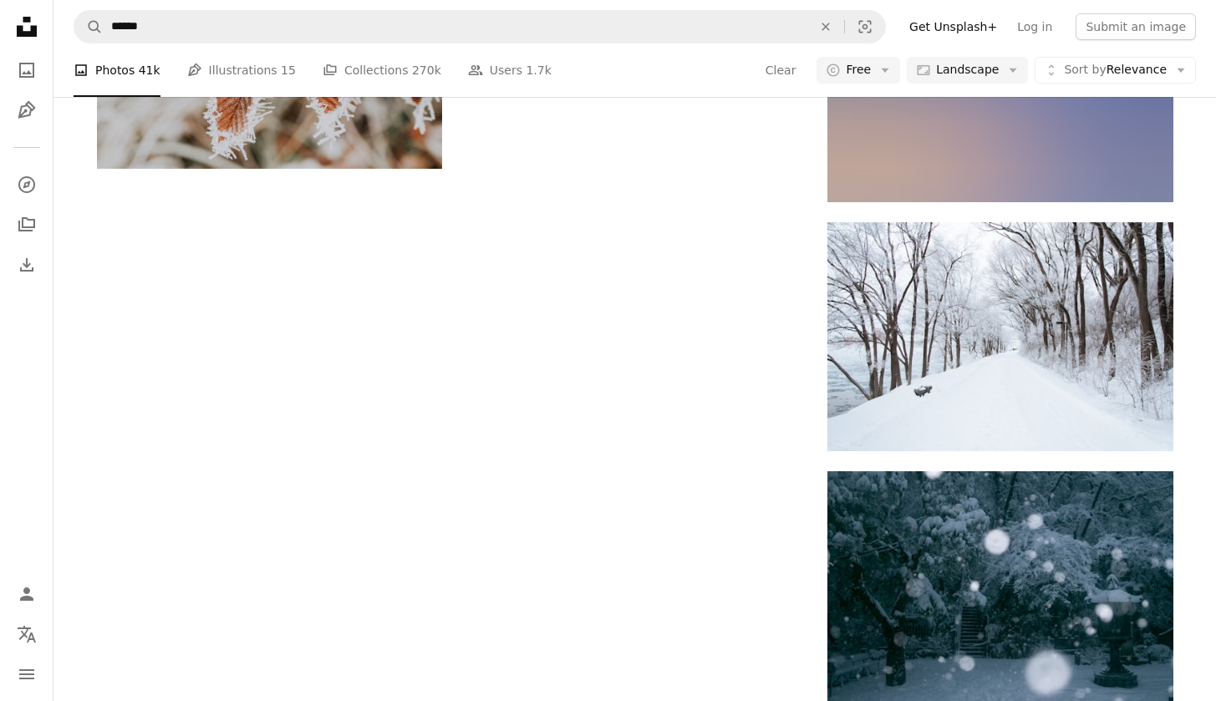
scroll to position [8554, 0]
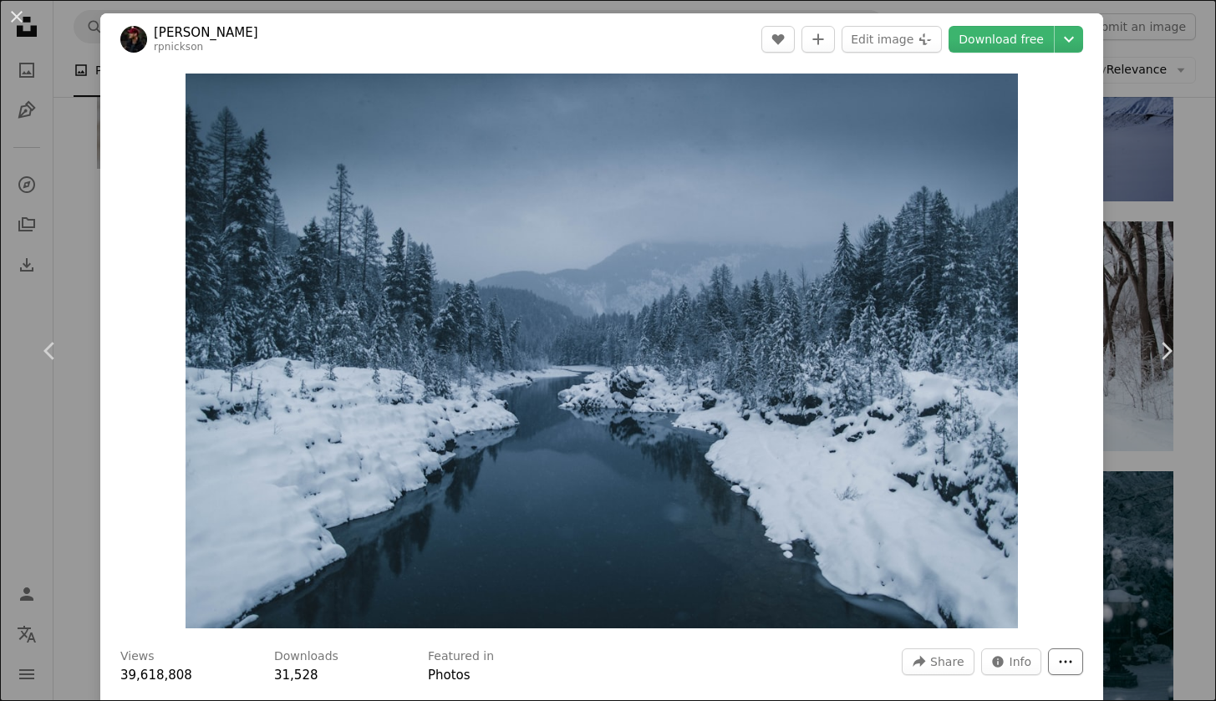
click at [1068, 663] on icon "More Actions" at bounding box center [1065, 662] width 15 height 15
click at [1019, 38] on dialog "An X shape Chevron left Chevron right [PERSON_NAME] rpnickson A heart A plus si…" at bounding box center [608, 350] width 1216 height 701
click at [1011, 44] on link "Download free" at bounding box center [1001, 39] width 105 height 27
